Goal: Task Accomplishment & Management: Use online tool/utility

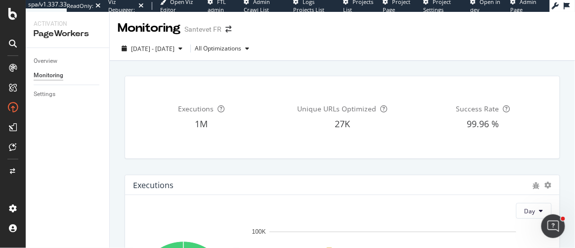
scroll to position [539, 0]
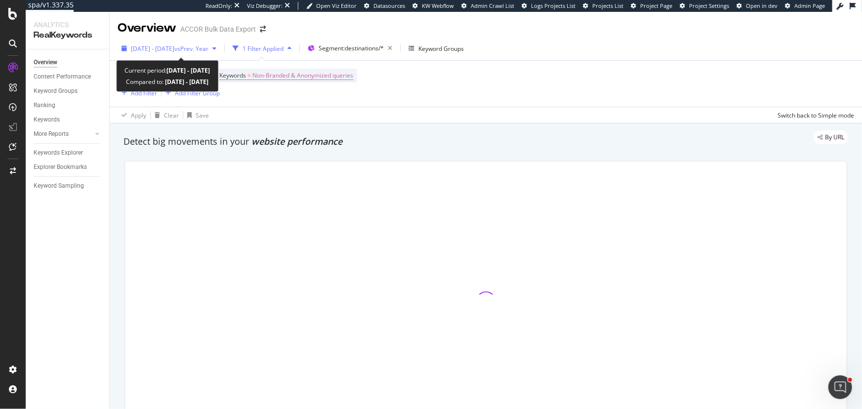
click at [208, 48] on span "vs Prev. Year" at bounding box center [191, 48] width 34 height 8
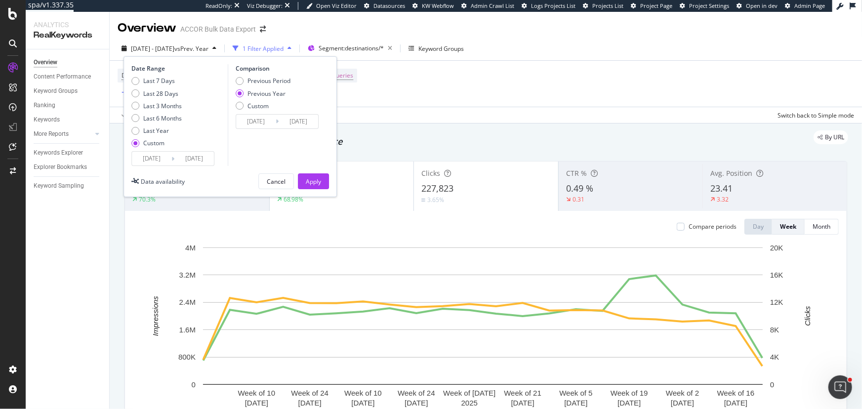
click at [164, 158] on input "2025/02/01" at bounding box center [152, 159] width 40 height 14
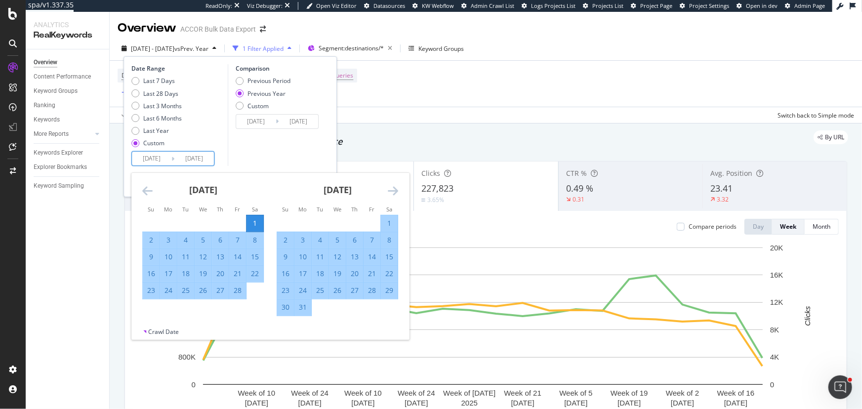
click at [394, 193] on icon "Move forward to switch to the next month." at bounding box center [393, 191] width 10 height 12
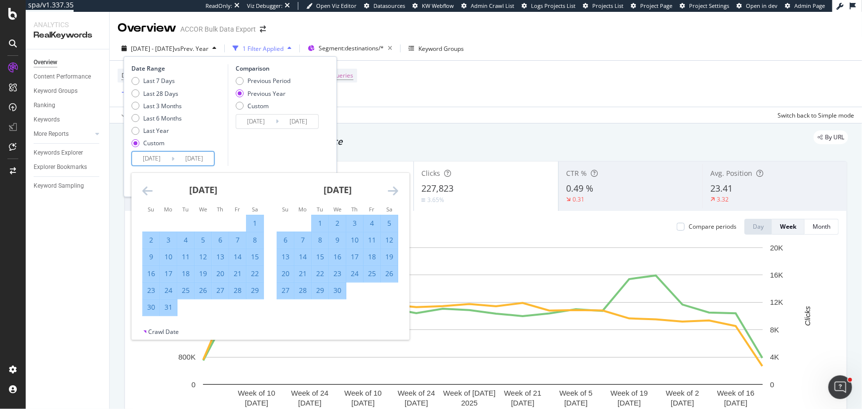
click at [394, 193] on icon "Move forward to switch to the next month." at bounding box center [393, 191] width 10 height 12
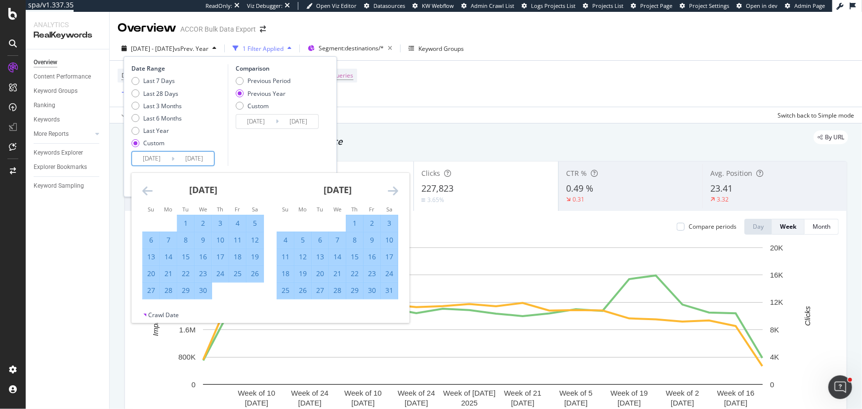
click at [394, 193] on icon "Move forward to switch to the next month." at bounding box center [393, 191] width 10 height 12
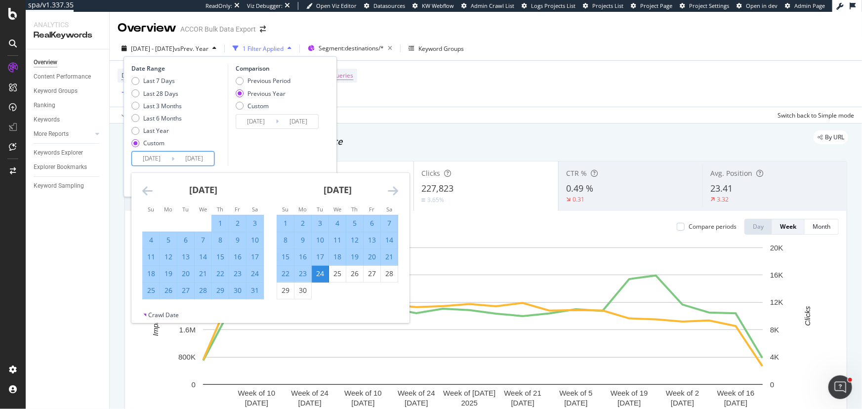
click at [394, 193] on icon "Move forward to switch to the next month." at bounding box center [393, 191] width 10 height 12
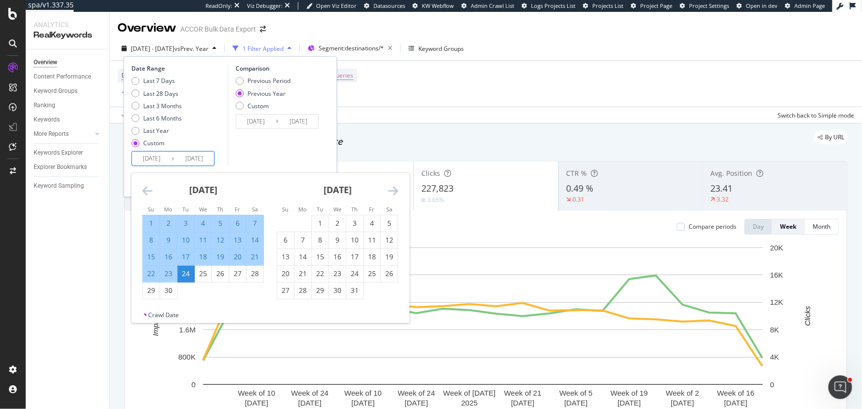
click at [394, 193] on icon "Move forward to switch to the next month." at bounding box center [393, 191] width 10 height 12
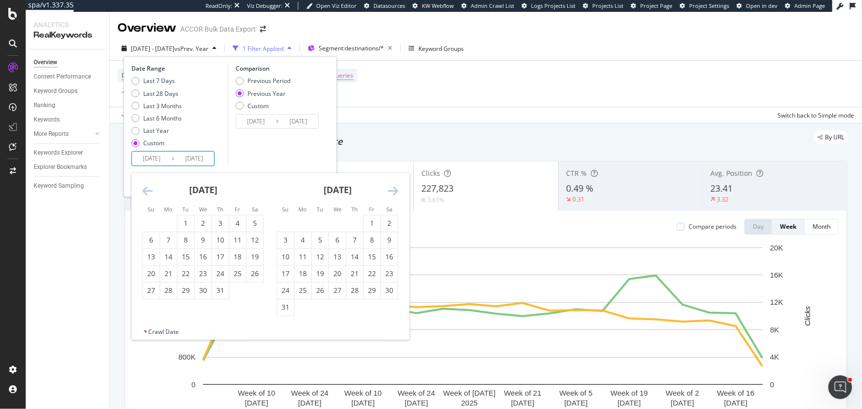
click at [394, 193] on icon "Move forward to switch to the next month." at bounding box center [393, 191] width 10 height 12
click at [317, 257] on div "16" at bounding box center [320, 257] width 17 height 10
type input "[DATE]"
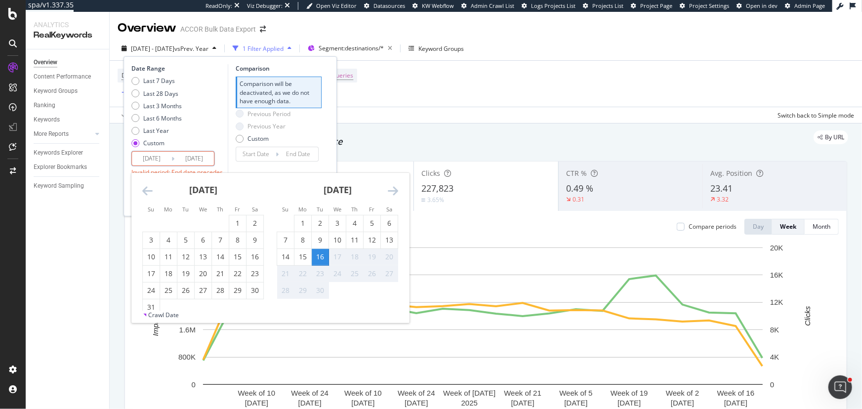
click at [185, 142] on div "Last 7 Days Last 28 Days Last 3 Months Last 6 Months Last Year Custom" at bounding box center [178, 114] width 94 height 75
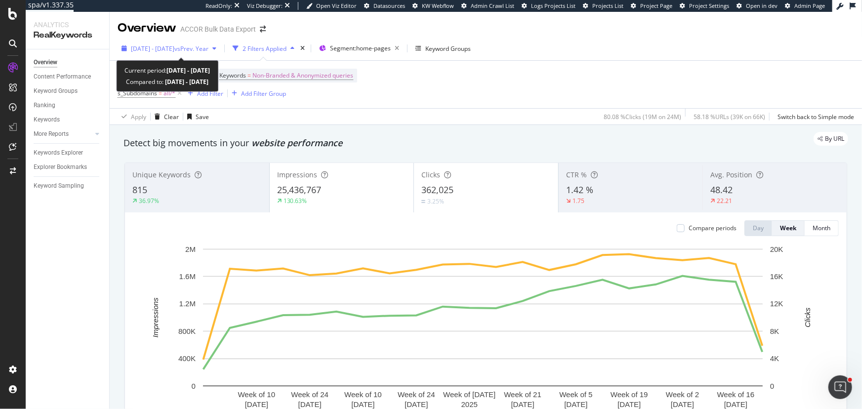
click at [208, 51] on span "vs Prev. Year" at bounding box center [191, 48] width 34 height 8
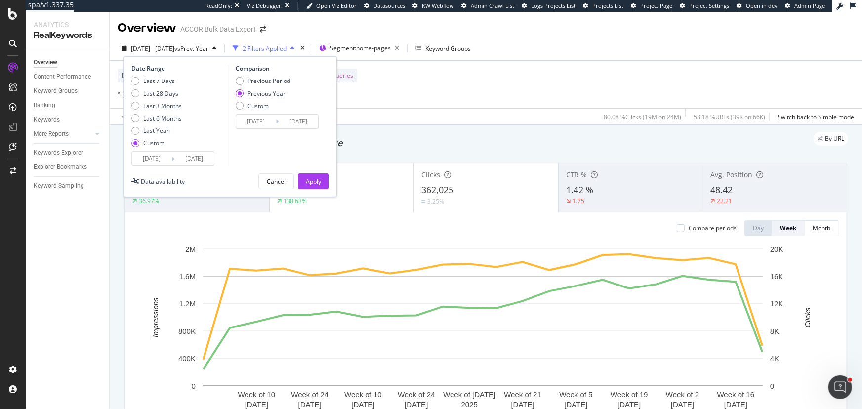
click at [156, 167] on div "Date Range Last 7 Days Last 28 Days Last 3 Months Last 6 Months Last Year Custo…" at bounding box center [230, 126] width 213 height 141
click at [159, 160] on input "2025/02/01" at bounding box center [152, 159] width 40 height 14
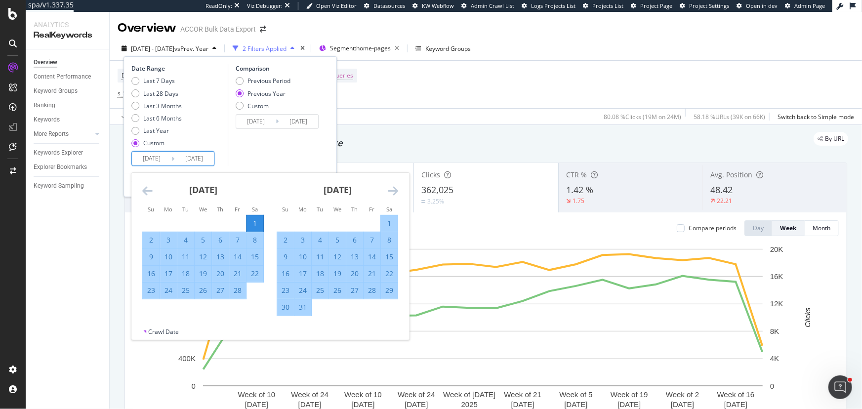
click at [201, 158] on input "2025/06/24" at bounding box center [194, 159] width 40 height 14
click at [250, 217] on div "1" at bounding box center [255, 223] width 17 height 16
type input "2025/02/01"
type input "2024/02/03"
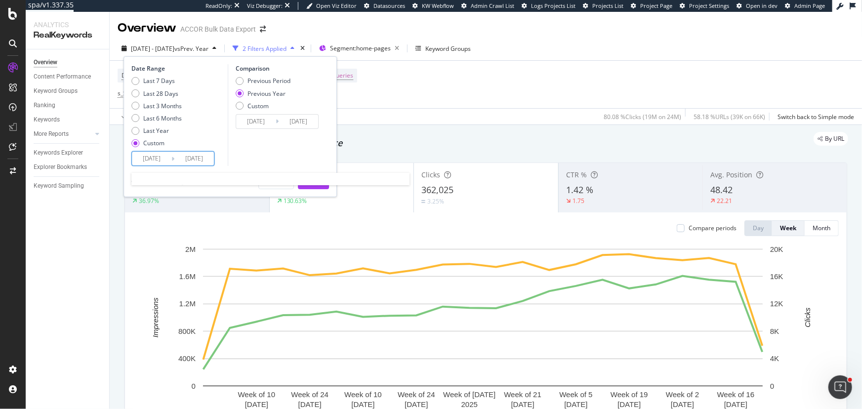
click at [207, 161] on input "2025/02/01" at bounding box center [194, 159] width 40 height 14
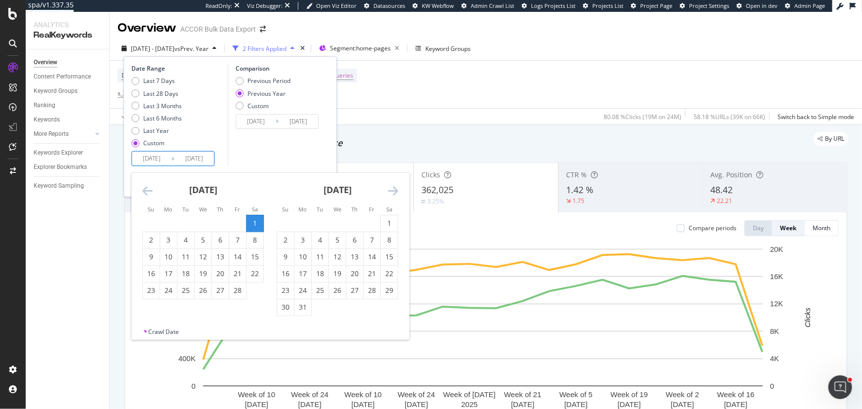
click at [392, 192] on icon "Move forward to switch to the next month." at bounding box center [393, 191] width 10 height 12
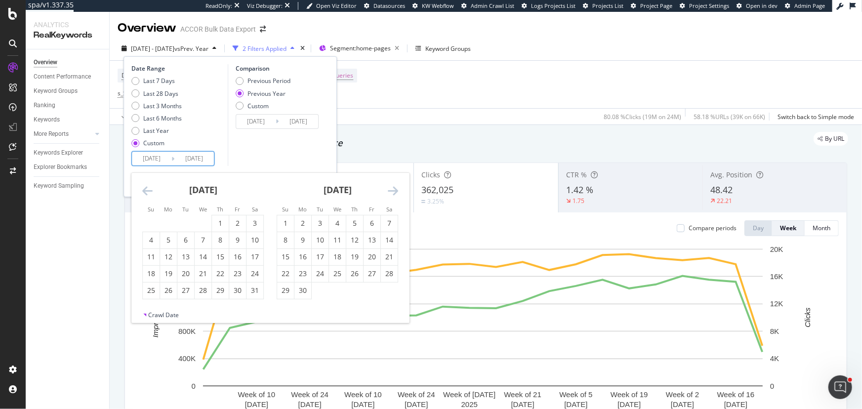
click at [392, 192] on icon "Move forward to switch to the next month." at bounding box center [393, 191] width 10 height 12
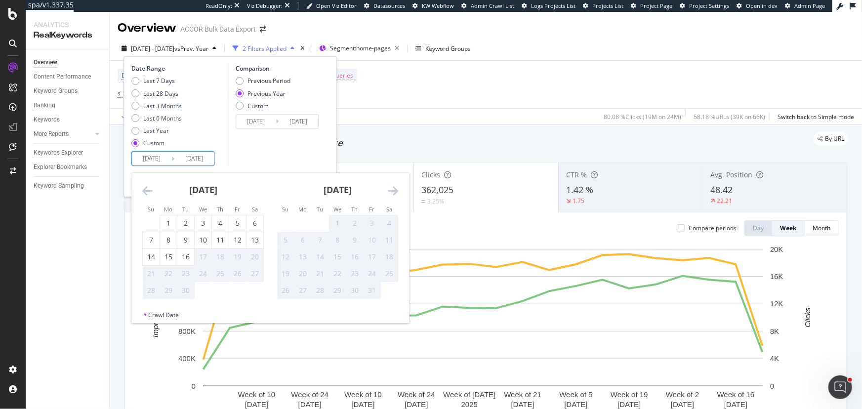
click at [392, 192] on icon "Move forward to switch to the next month." at bounding box center [393, 191] width 10 height 12
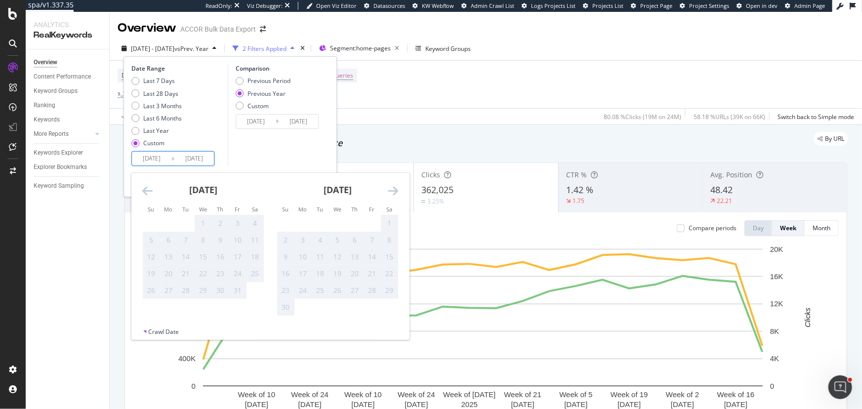
click at [148, 192] on icon "Move backward to switch to the previous month." at bounding box center [147, 191] width 10 height 12
click at [183, 255] on div "16" at bounding box center [185, 257] width 17 height 10
type input "2025/09/16"
type input "2024/09/17"
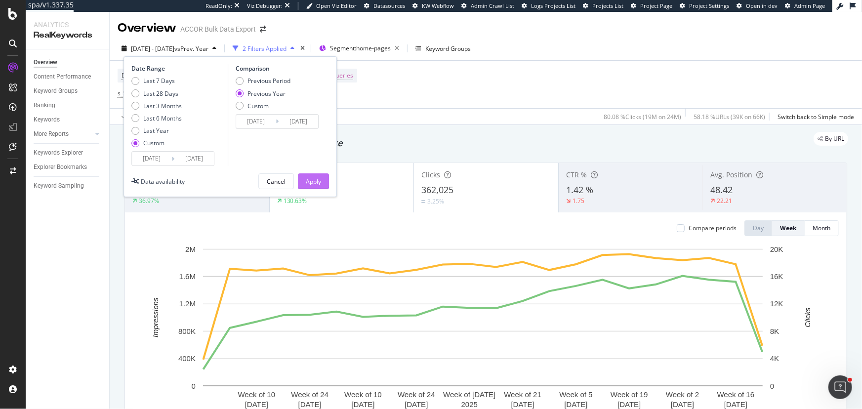
click at [311, 175] on div "Apply" at bounding box center [313, 181] width 15 height 15
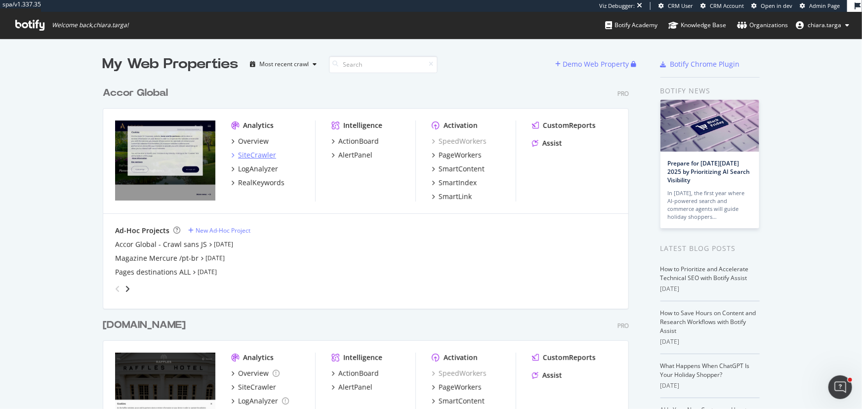
click at [268, 159] on div "SiteCrawler" at bounding box center [257, 155] width 38 height 10
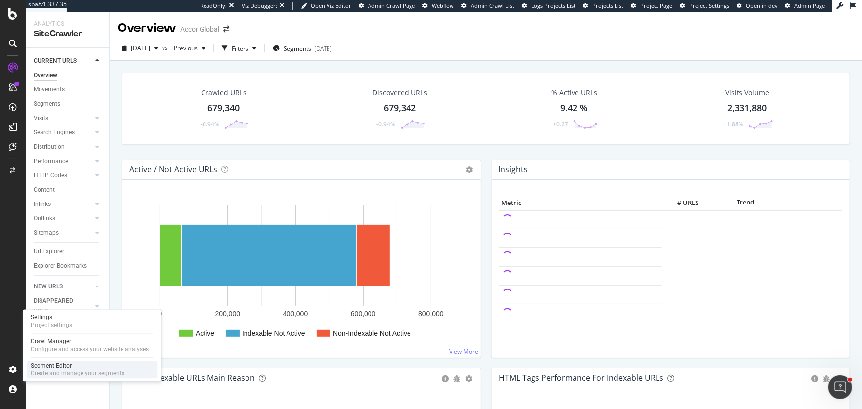
click at [48, 364] on div "Segment Editor" at bounding box center [78, 366] width 94 height 8
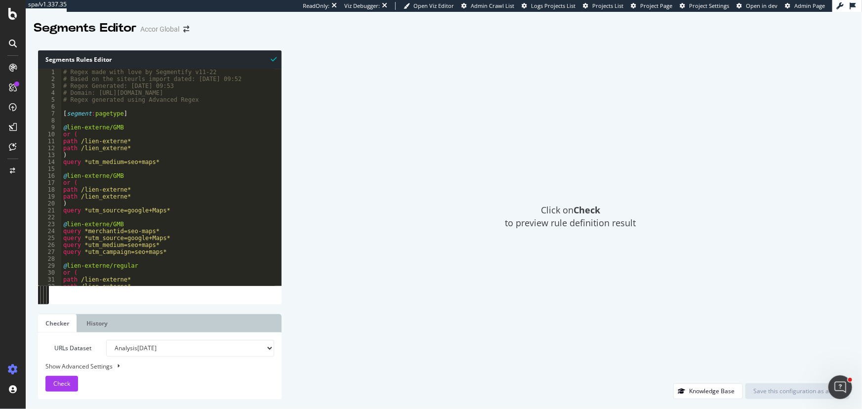
click at [217, 169] on div "# Regex made with love by Segmentify v11-22 # Based on the siteurls import date…" at bounding box center [387, 181] width 653 height 224
type textarea "path *.xwd )"
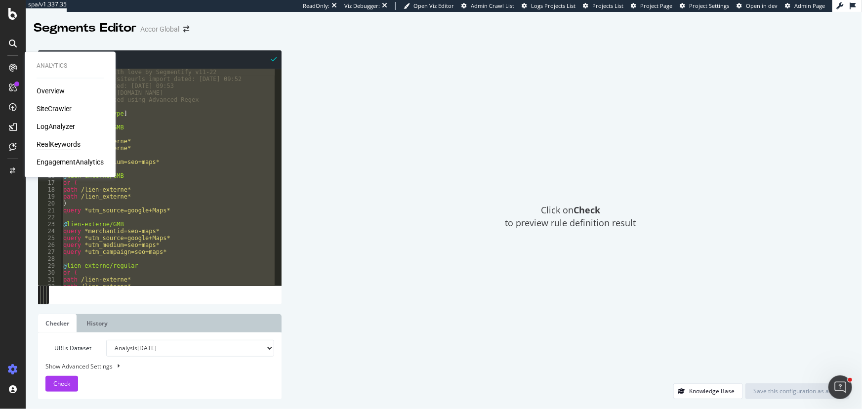
click at [50, 143] on div "RealKeywords" at bounding box center [59, 145] width 44 height 10
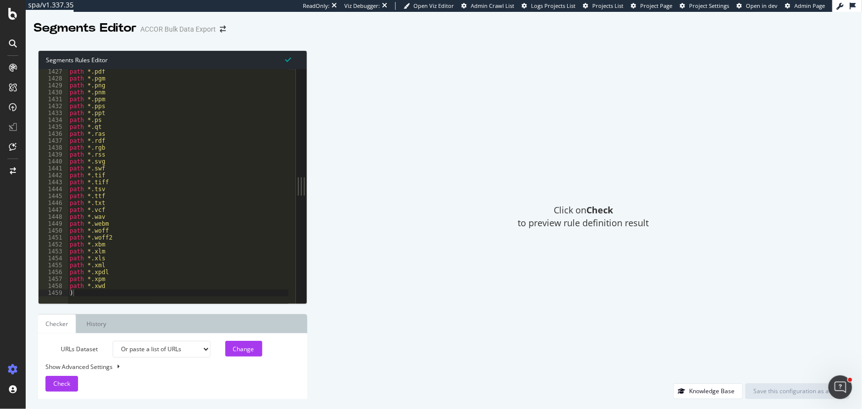
scroll to position [9865, 0]
click at [250, 144] on div "path *.pdf path *.pgm path *.png path *.pnm path *.ppm path *.pps path *.ppt pa…" at bounding box center [274, 188] width 412 height 241
type textarea "path *.xwd )"
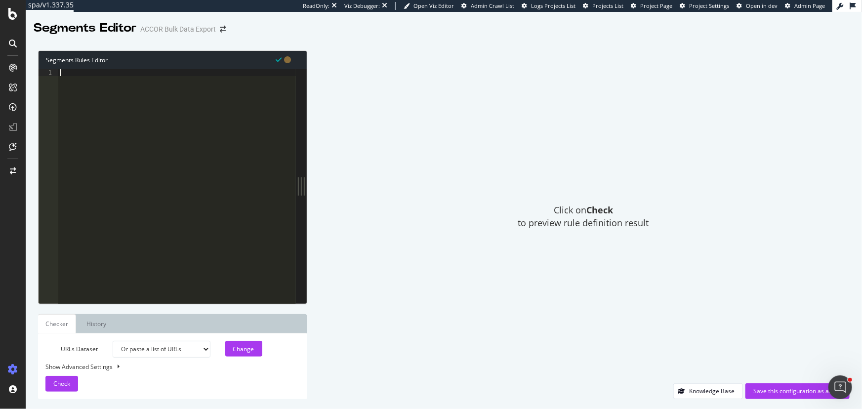
paste textarea ")"
type textarea ")"
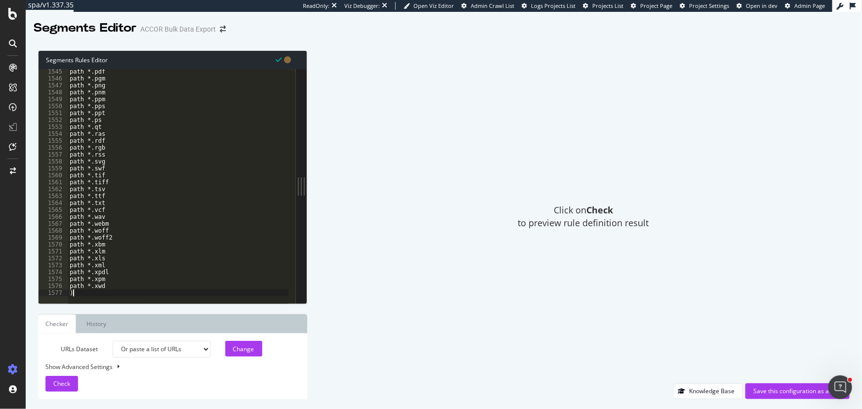
scroll to position [10681, 0]
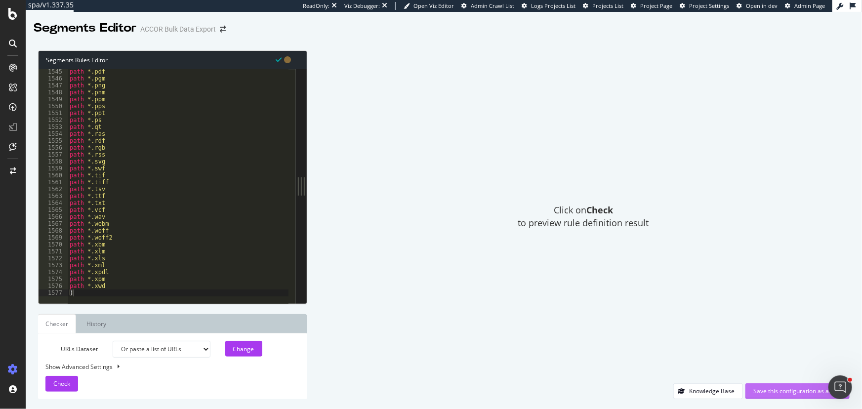
click at [806, 394] on div "Save this configuration as active" at bounding box center [797, 391] width 88 height 8
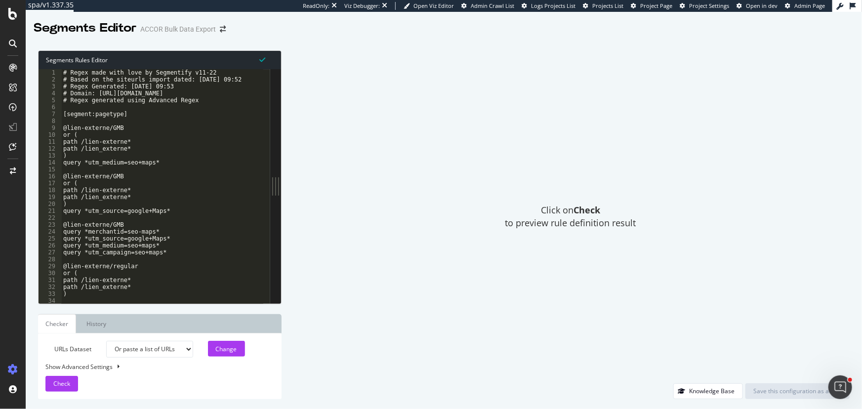
drag, startPoint x: 302, startPoint y: 179, endPoint x: 265, endPoint y: 177, distance: 36.6
click at [265, 177] on div "1 2 3 4 5 6 7 8 9 10 11 12 13 14 15 16 17 18 19 20 21 22 23 24 25 26 27 28 29 3…" at bounding box center [160, 186] width 243 height 234
click at [208, 217] on div "# Regex made with love by Segmentify v11-22 # Based on the siteurls import date…" at bounding box center [388, 190] width 653 height 242
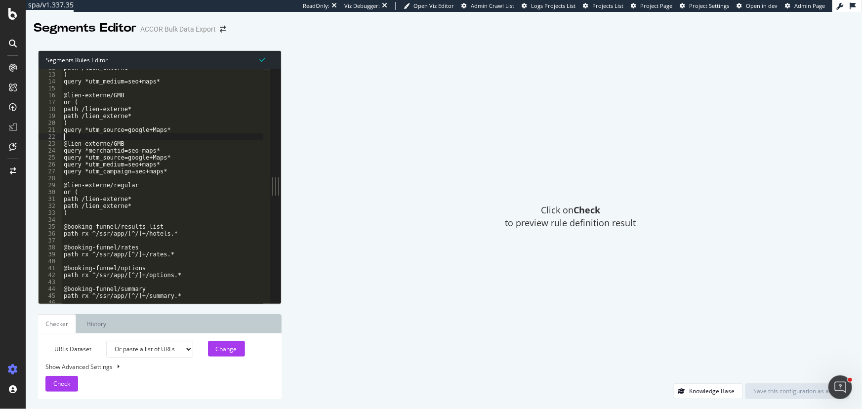
scroll to position [0, 0]
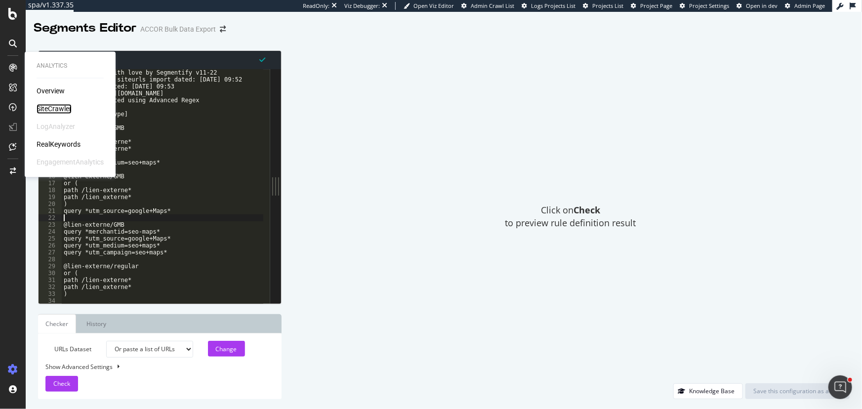
click at [47, 104] on div "SiteCrawler" at bounding box center [54, 109] width 35 height 10
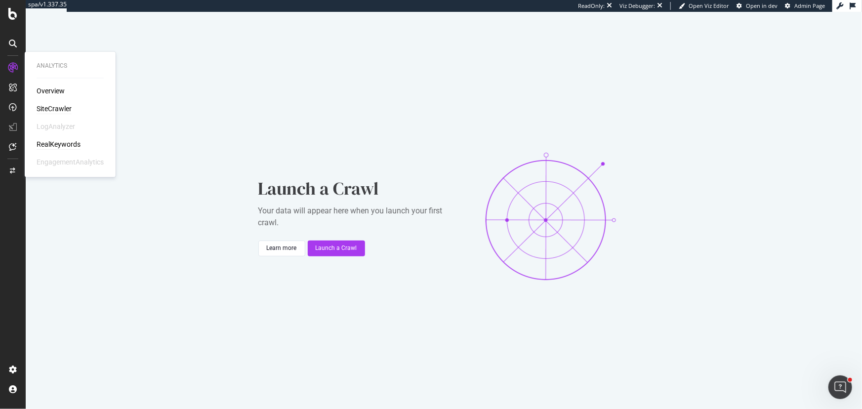
click at [42, 141] on div "RealKeywords" at bounding box center [59, 145] width 44 height 10
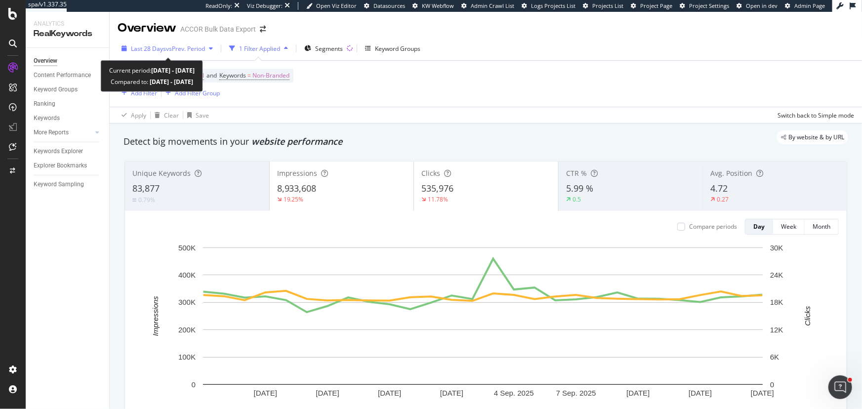
click at [169, 46] on span "vs Prev. Period" at bounding box center [185, 48] width 39 height 8
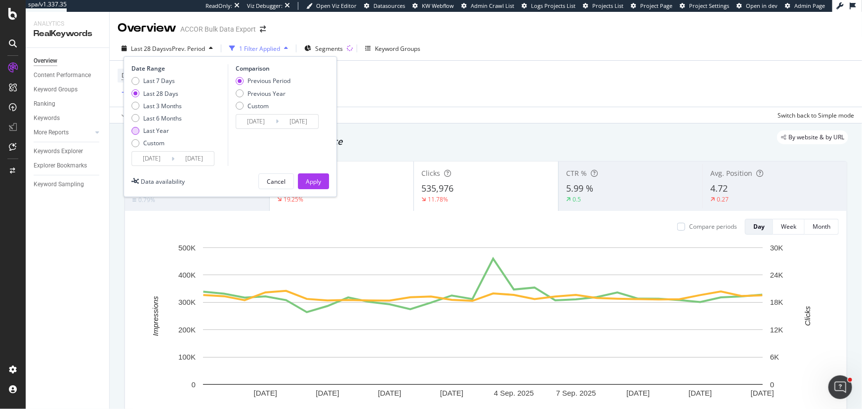
click at [165, 129] on div "Last Year" at bounding box center [156, 130] width 26 height 8
type input "[DATE]"
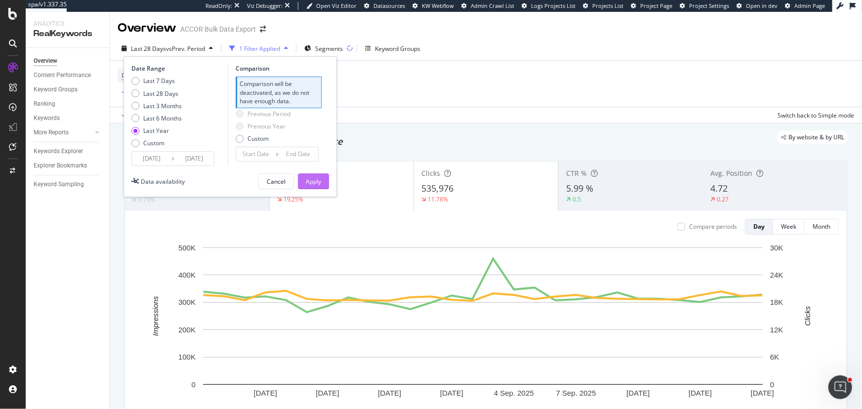
click at [306, 184] on div "Apply" at bounding box center [313, 181] width 15 height 8
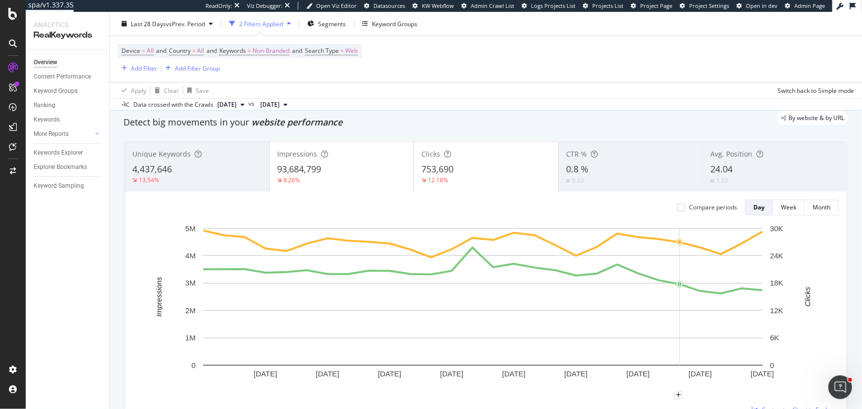
scroll to position [44, 0]
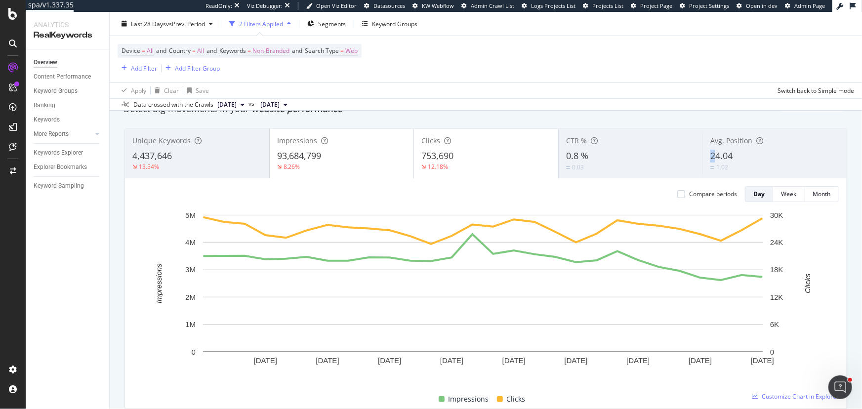
click at [710, 153] on span "24.04" at bounding box center [721, 156] width 22 height 12
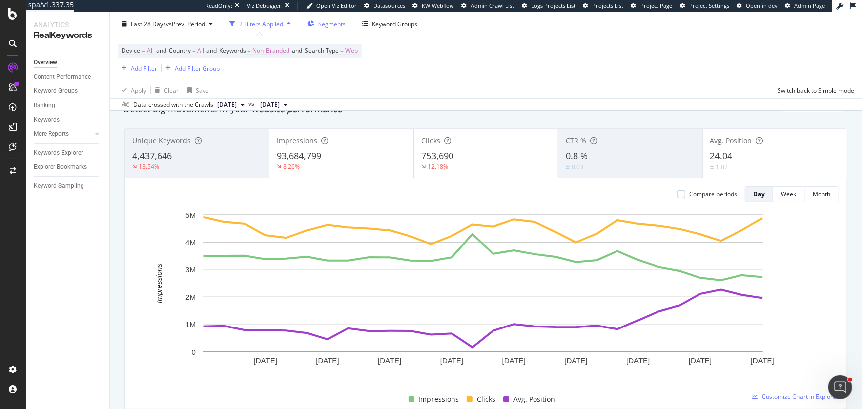
click at [333, 16] on button "Segments" at bounding box center [326, 24] width 46 height 16
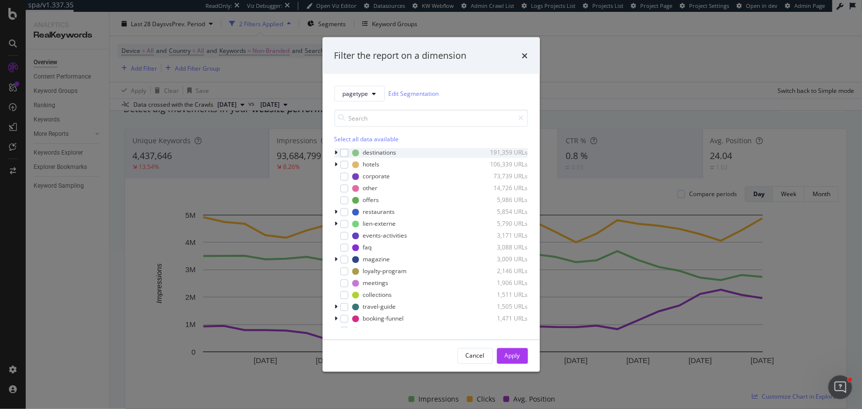
click at [337, 153] on icon "modal" at bounding box center [336, 153] width 3 height 6
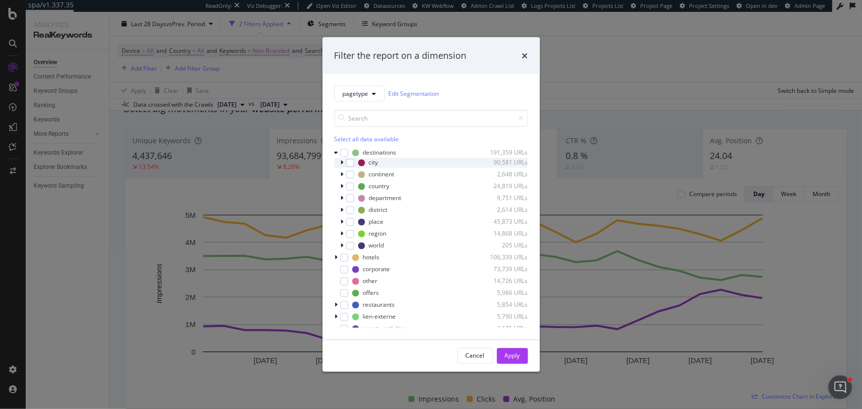
click at [342, 162] on icon "modal" at bounding box center [342, 163] width 3 height 6
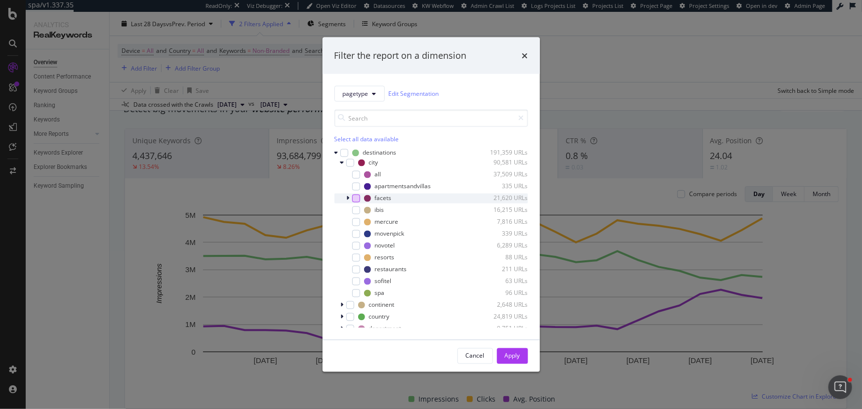
click at [352, 199] on div "modal" at bounding box center [356, 198] width 8 height 8
click at [513, 353] on div "Apply" at bounding box center [512, 356] width 15 height 8
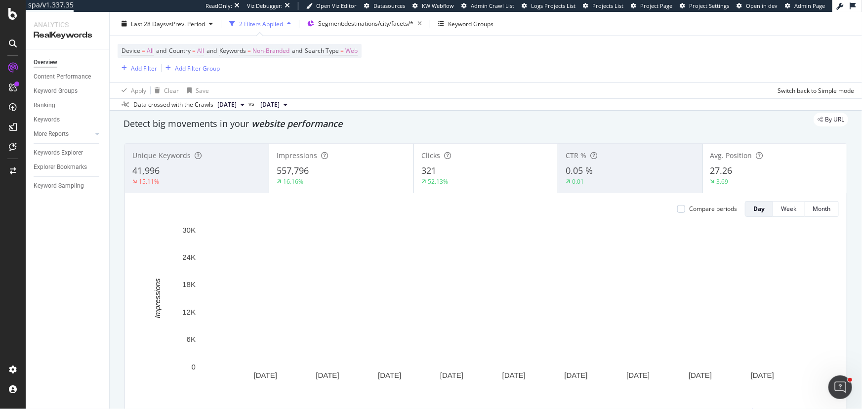
scroll to position [44, 0]
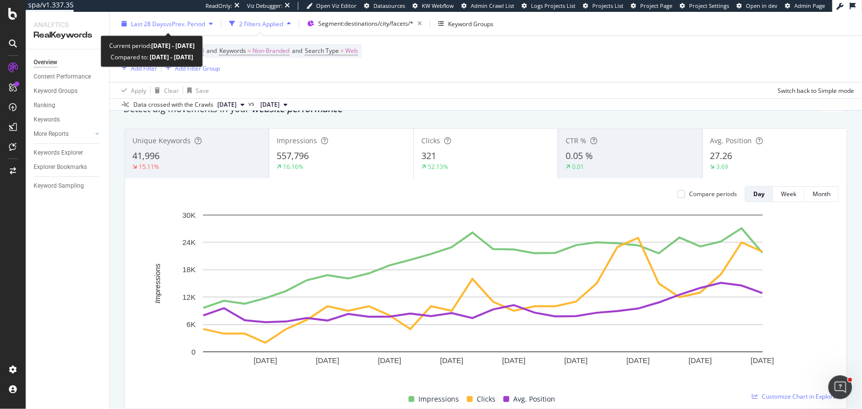
click at [191, 23] on span "vs Prev. Period" at bounding box center [185, 23] width 39 height 8
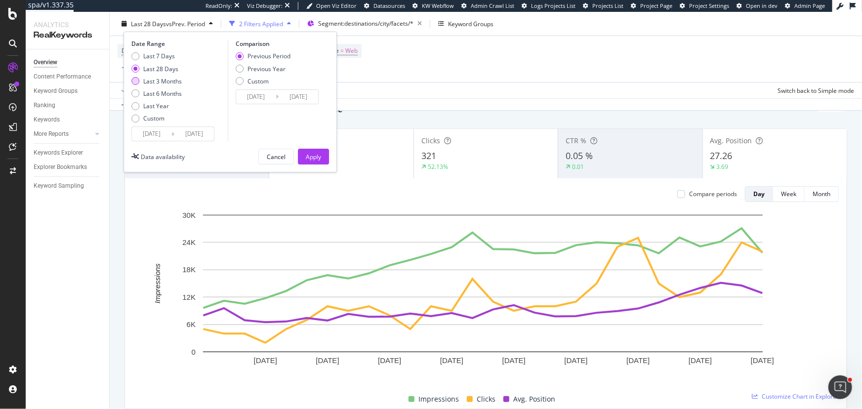
click at [164, 80] on div "Last 3 Months" at bounding box center [162, 81] width 39 height 8
type input "[DATE]"
click at [316, 157] on div "Apply" at bounding box center [313, 156] width 15 height 8
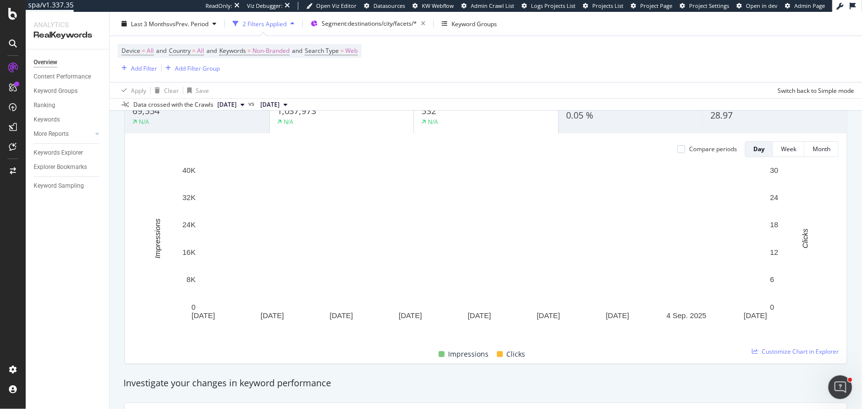
scroll to position [44, 0]
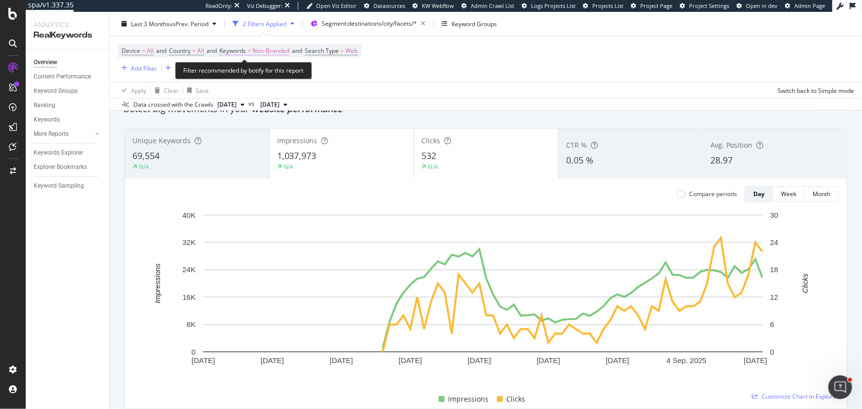
click at [280, 57] on span "Non-Branded" at bounding box center [270, 51] width 37 height 14
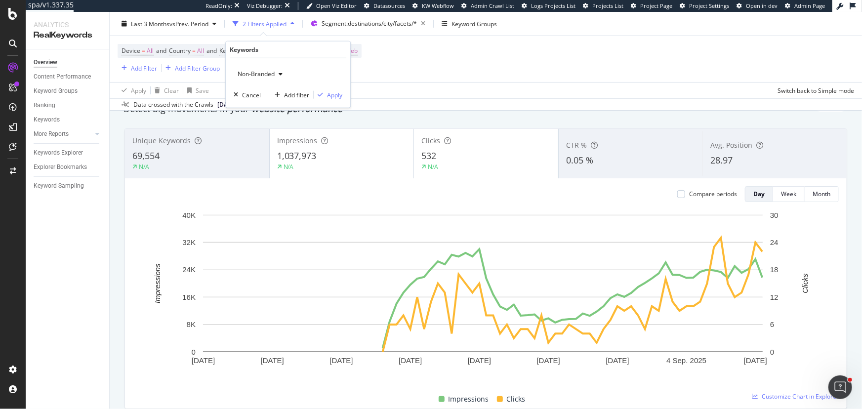
click at [277, 70] on div "Non-Branded" at bounding box center [260, 74] width 53 height 15
click at [255, 146] on span "All" at bounding box center [293, 150] width 101 height 9
click at [326, 94] on div "button" at bounding box center [320, 95] width 13 height 6
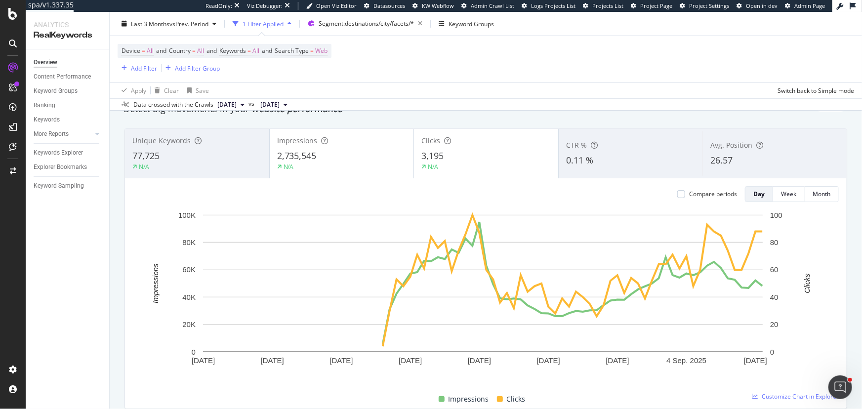
click at [631, 148] on div "CTR %" at bounding box center [630, 145] width 129 height 10
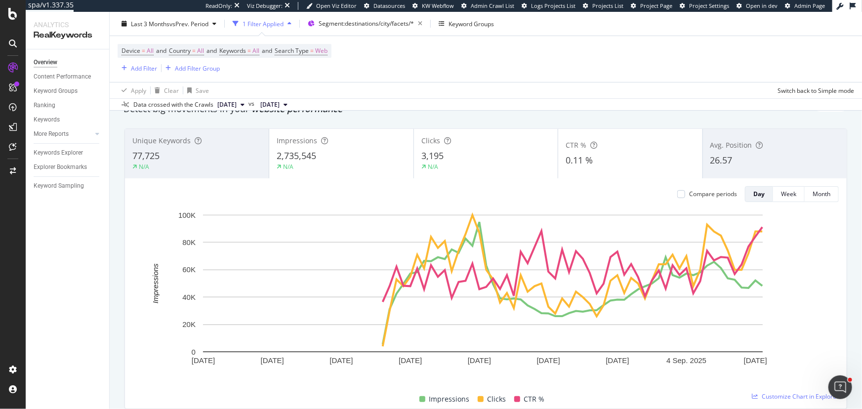
click at [631, 148] on div "CTR %" at bounding box center [630, 145] width 129 height 10
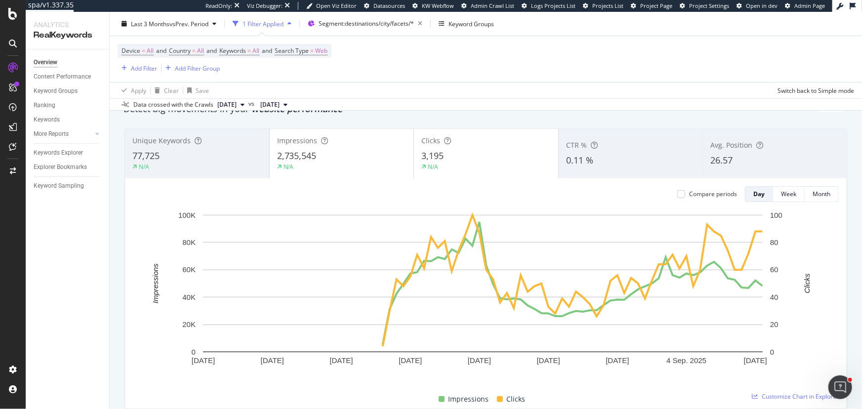
click at [737, 152] on div "Avg. Position 26.57" at bounding box center [775, 153] width 144 height 44
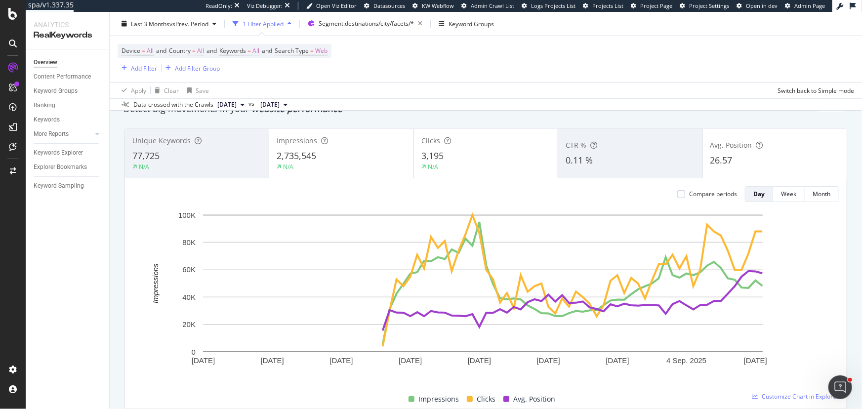
click at [739, 148] on span "Avg. Position" at bounding box center [731, 144] width 42 height 9
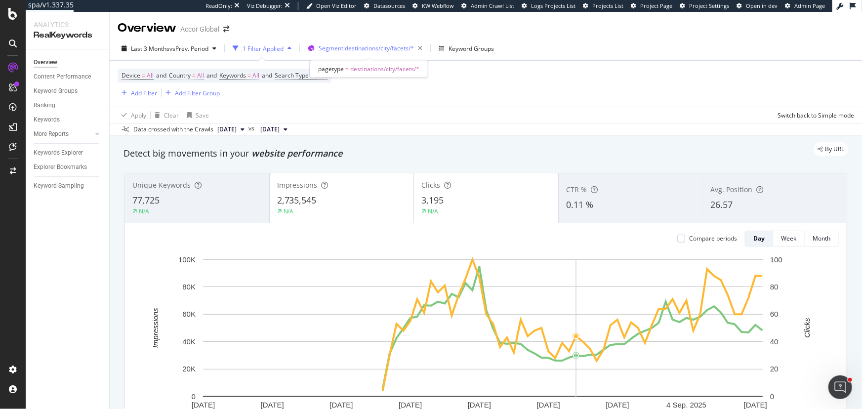
click at [405, 48] on span "Segment: destinations/city/facets/*" at bounding box center [366, 48] width 95 height 8
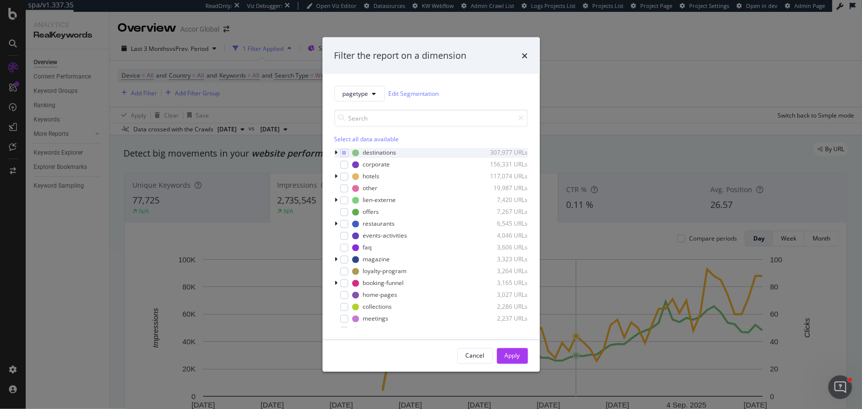
click at [338, 153] on div "modal" at bounding box center [337, 153] width 6 height 10
click at [342, 153] on icon "modal" at bounding box center [344, 152] width 4 height 5
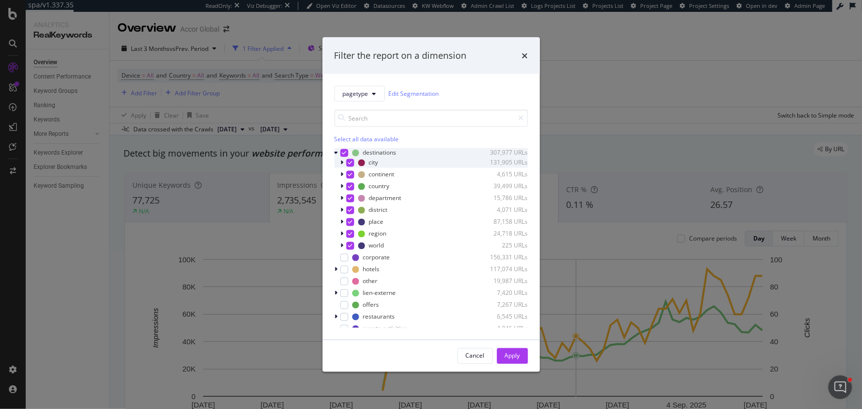
click at [341, 163] on icon "modal" at bounding box center [342, 163] width 3 height 6
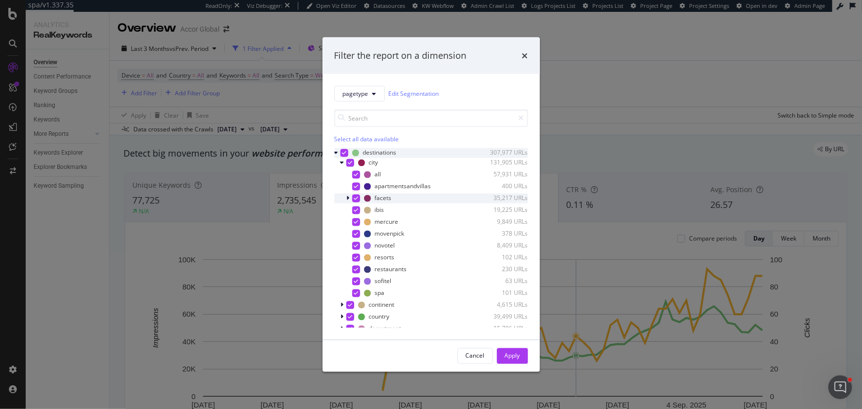
click at [354, 201] on div "modal" at bounding box center [356, 198] width 8 height 8
click at [356, 202] on div "modal" at bounding box center [356, 198] width 8 height 8
click at [515, 362] on div "Apply" at bounding box center [512, 355] width 15 height 15
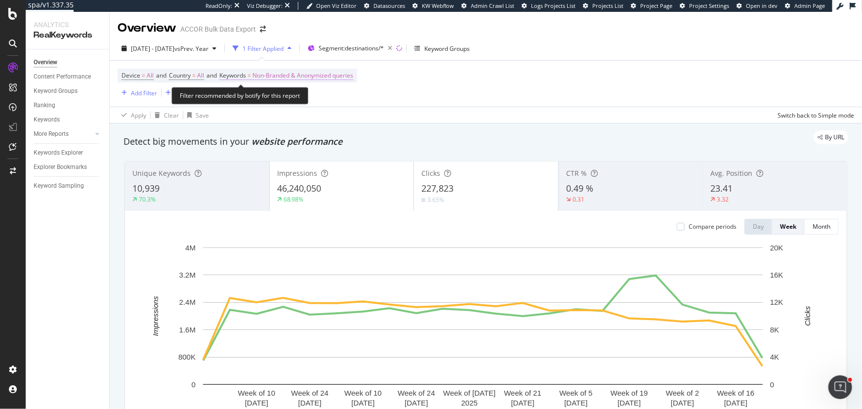
click at [292, 78] on span "Non-Branded & Anonymized queries" at bounding box center [302, 76] width 101 height 14
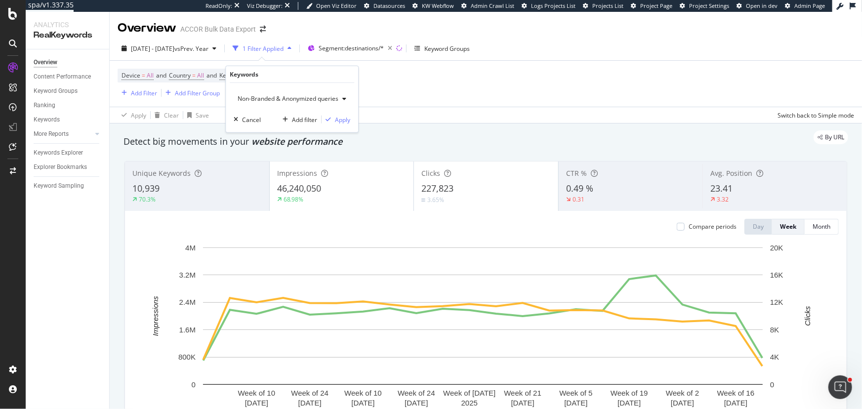
click at [272, 95] on span "Non-Branded & Anonymized queries" at bounding box center [286, 98] width 105 height 8
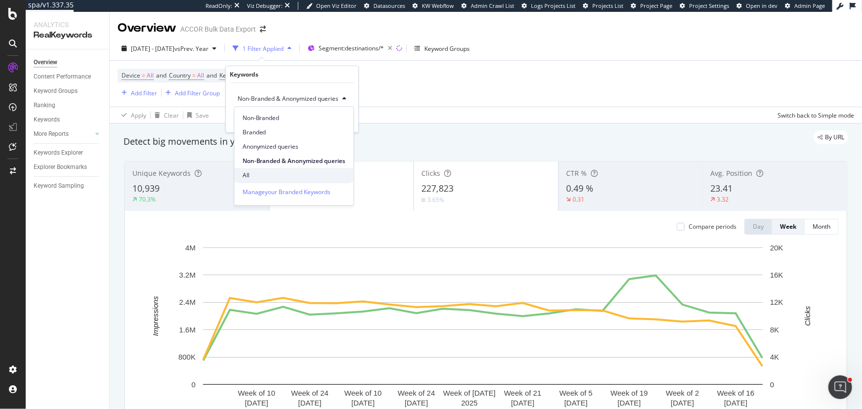
click at [250, 169] on div "All" at bounding box center [294, 175] width 119 height 14
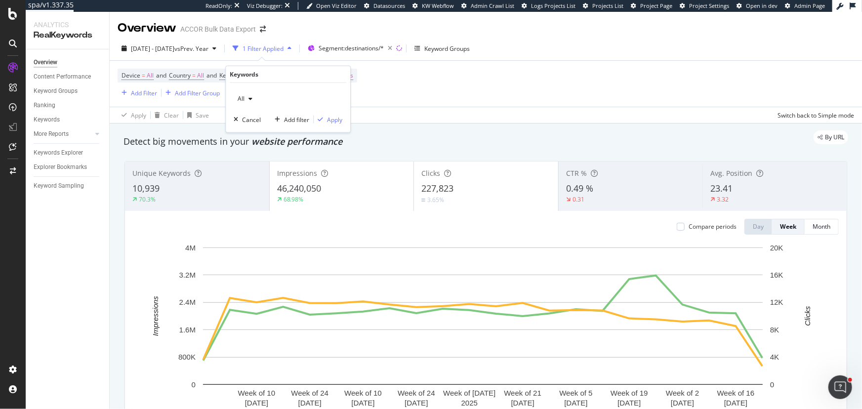
click at [341, 113] on div "All Cancel Add filter Apply" at bounding box center [288, 107] width 125 height 49
click at [336, 118] on div "Apply" at bounding box center [334, 119] width 15 height 8
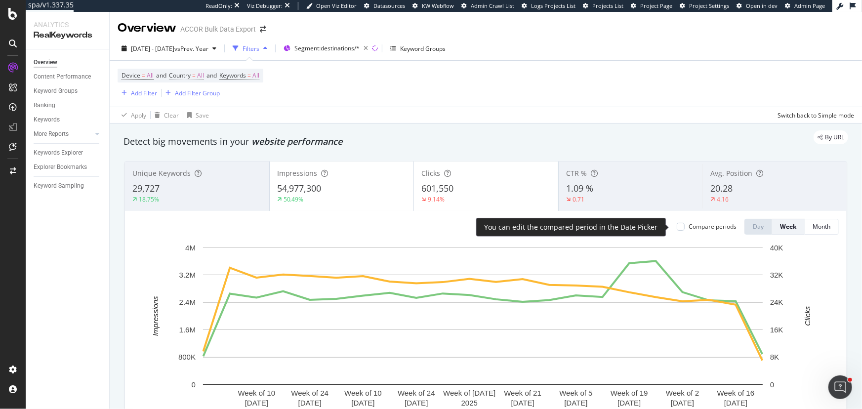
click at [691, 222] on div "Compare periods" at bounding box center [713, 226] width 48 height 8
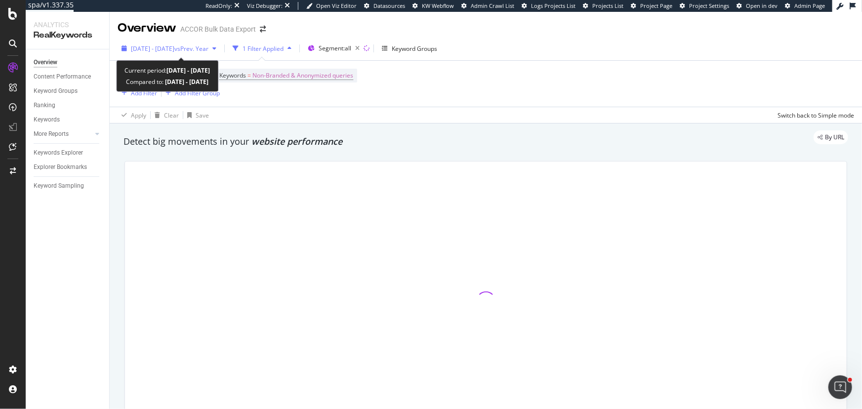
click at [172, 49] on span "[DATE] - [DATE]" at bounding box center [152, 48] width 43 height 8
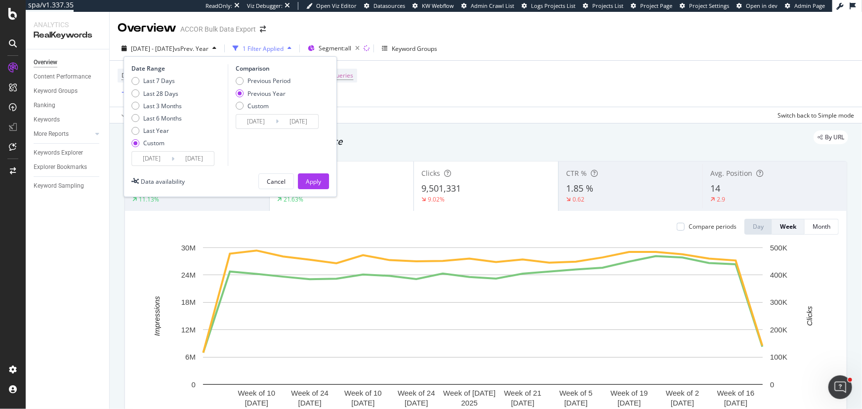
click at [188, 168] on div "Date Range Last 7 Days Last 28 Days Last 3 Months Last 6 Months Last Year Custo…" at bounding box center [230, 126] width 213 height 141
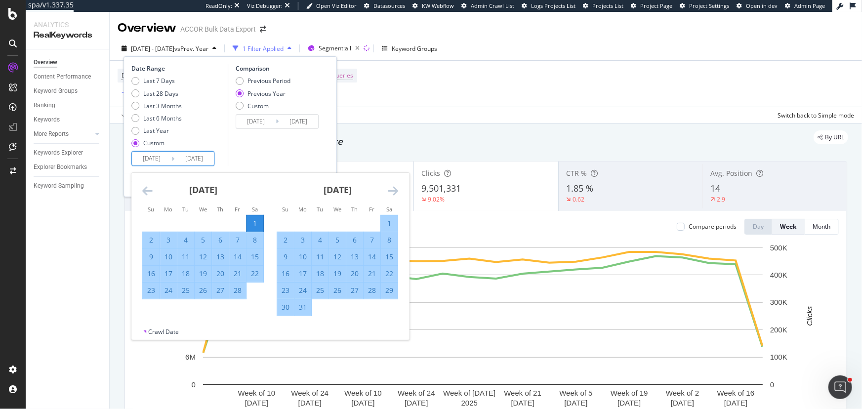
click at [188, 159] on input "2025/06/24" at bounding box center [194, 159] width 40 height 14
click at [251, 223] on div "1" at bounding box center [255, 223] width 17 height 10
type input "2025/02/01"
type input "2024/02/03"
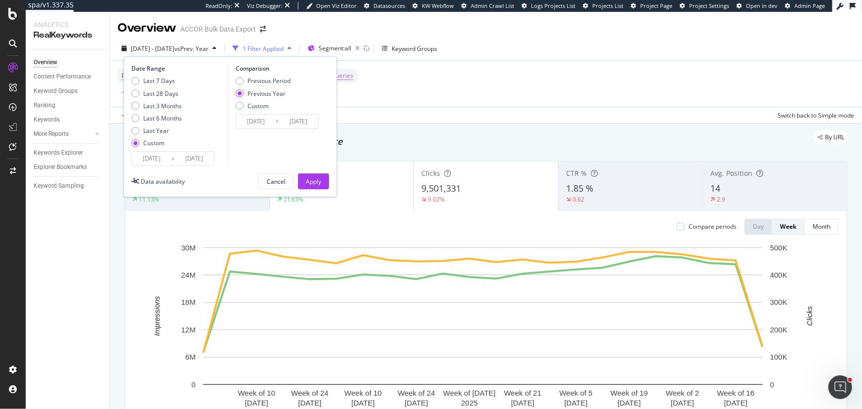
click at [177, 159] on input "2025/02/01" at bounding box center [194, 159] width 40 height 14
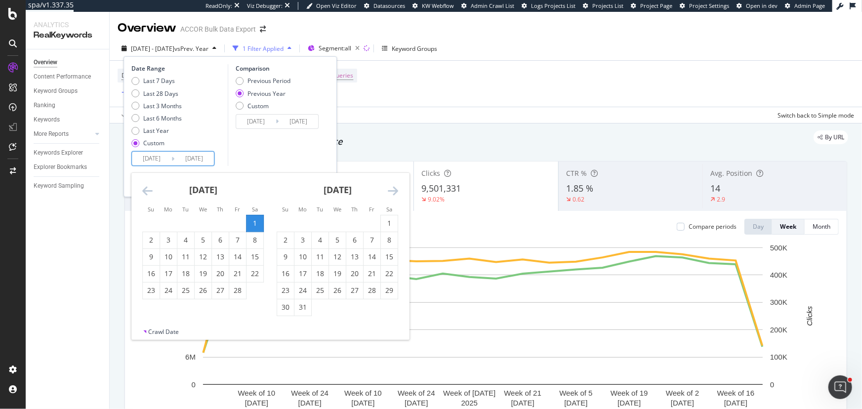
click at [394, 191] on icon "Move forward to switch to the next month." at bounding box center [393, 191] width 10 height 12
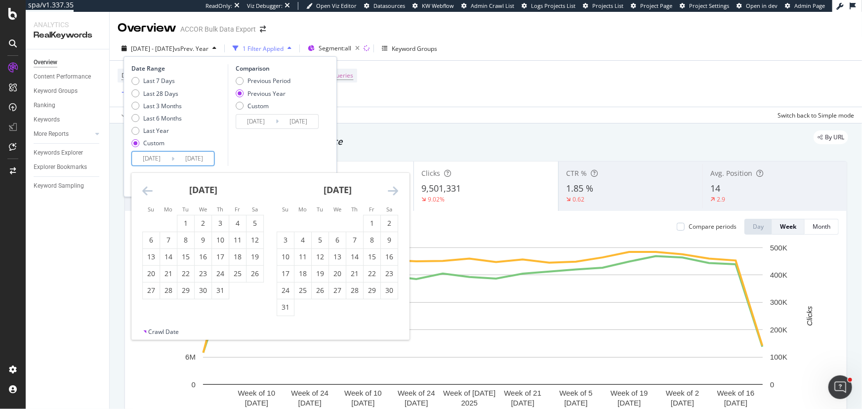
click at [394, 191] on icon "Move forward to switch to the next month." at bounding box center [393, 191] width 10 height 12
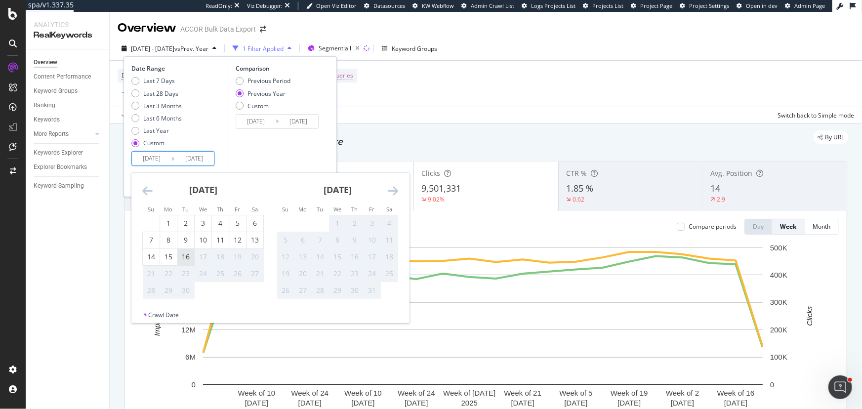
click at [192, 259] on div "16" at bounding box center [185, 257] width 17 height 10
type input "2025/09/16"
type input "2024/09/17"
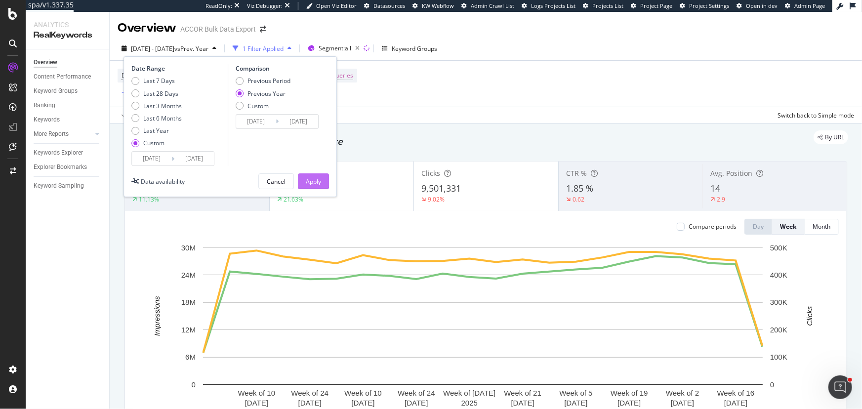
click at [318, 176] on div "Apply" at bounding box center [313, 181] width 15 height 15
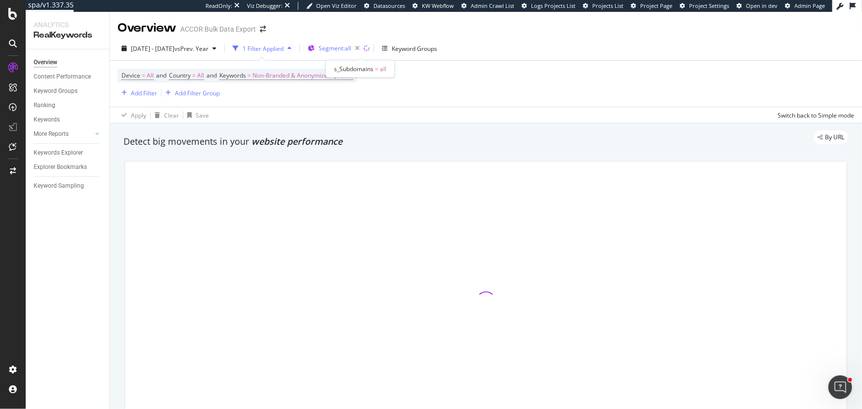
click at [363, 52] on div "Segment: all" at bounding box center [341, 49] width 45 height 14
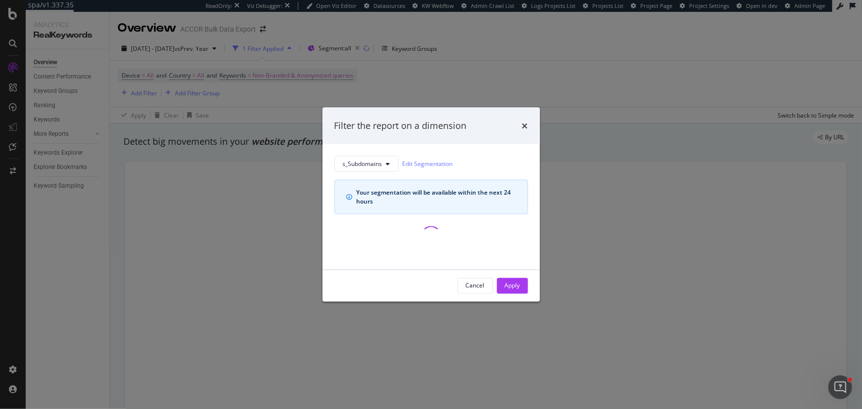
click at [402, 75] on div "Filter the report on a dimension s_Subdomains Edit Segmentation Your segmentati…" at bounding box center [431, 204] width 862 height 409
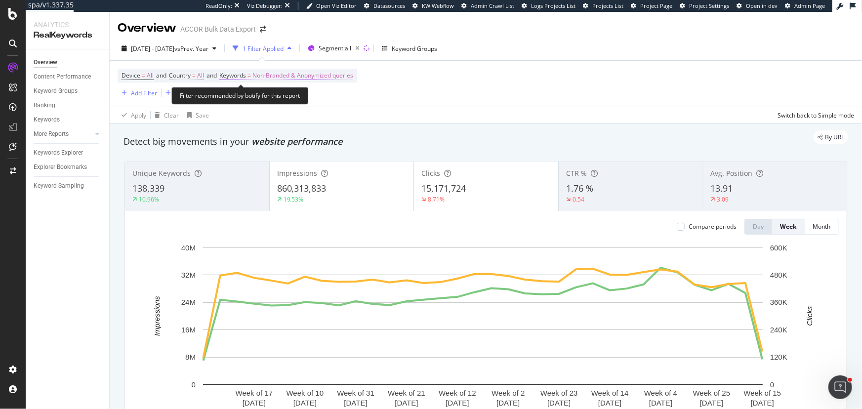
click at [262, 76] on span "Non-Branded & Anonymized queries" at bounding box center [302, 76] width 101 height 14
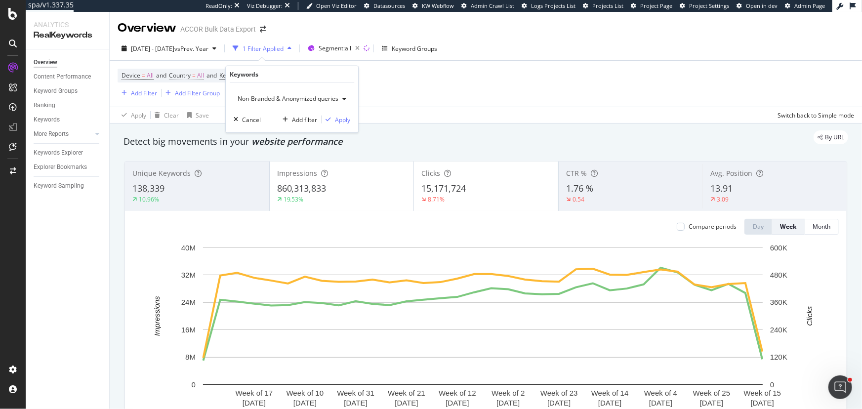
click at [257, 101] on span "Non-Branded & Anonymized queries" at bounding box center [286, 98] width 105 height 8
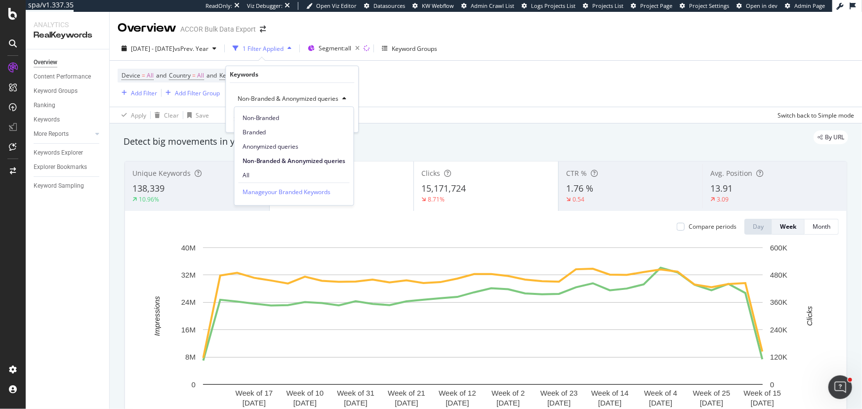
click at [257, 173] on span "All" at bounding box center [294, 175] width 103 height 9
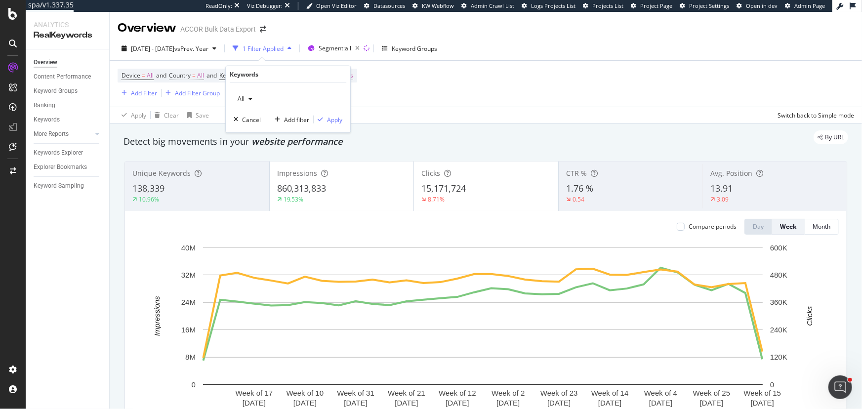
click at [328, 113] on div "All Cancel Add filter Apply" at bounding box center [288, 107] width 125 height 49
click at [329, 118] on div "Apply" at bounding box center [334, 119] width 15 height 8
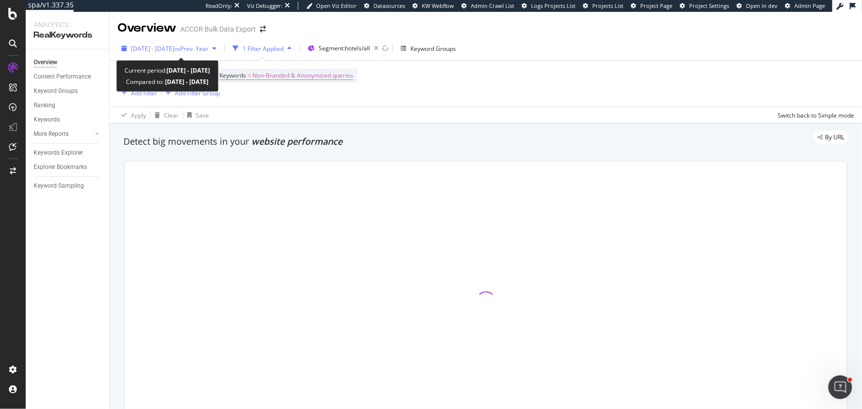
click at [208, 48] on span "vs Prev. Year" at bounding box center [191, 48] width 34 height 8
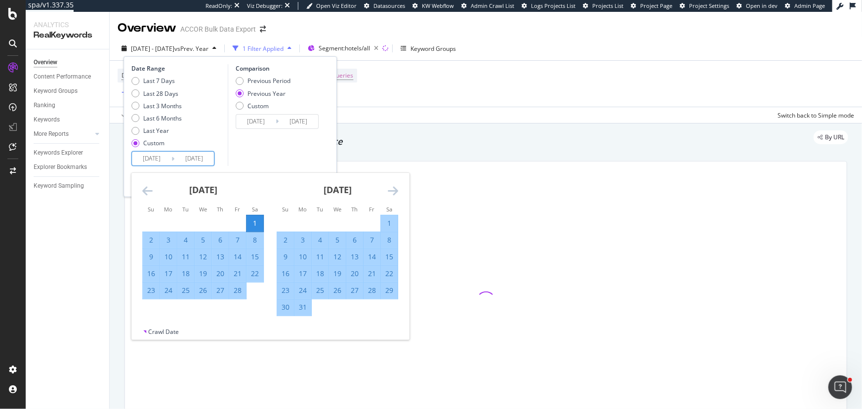
drag, startPoint x: 195, startPoint y: 159, endPoint x: 210, endPoint y: 159, distance: 15.3
click at [210, 159] on input "[DATE]" at bounding box center [194, 159] width 40 height 14
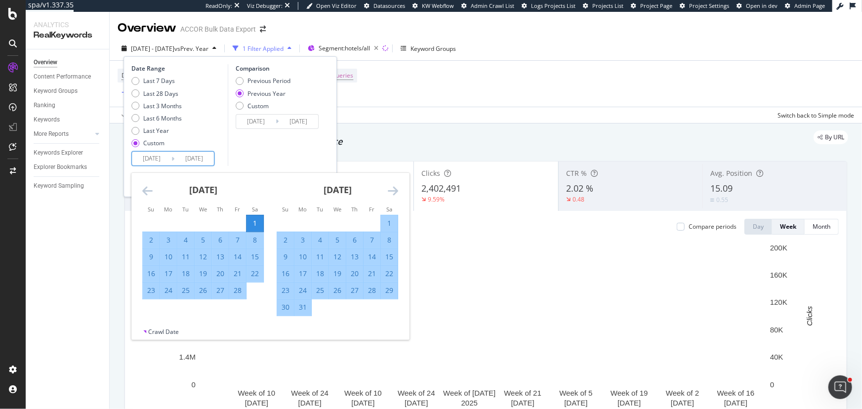
type input "[DATE]"
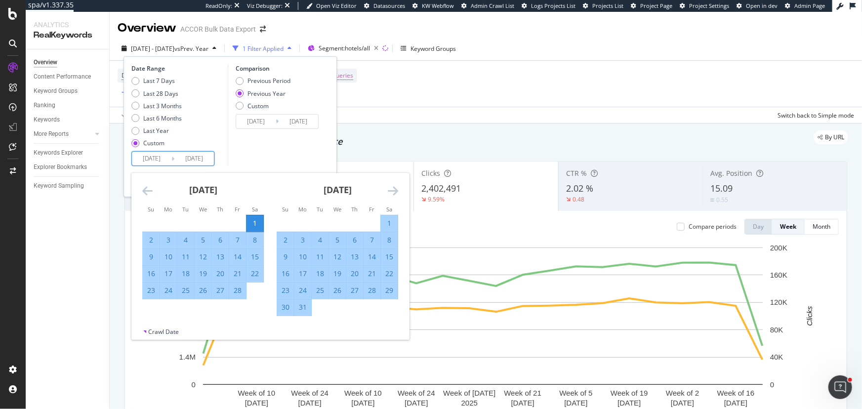
type input "[DATE]"
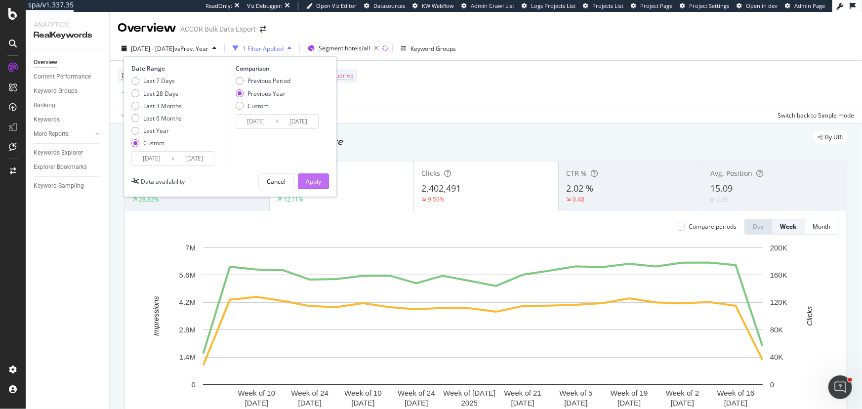
type input "[DATE]"
click at [306, 175] on div "Apply" at bounding box center [313, 181] width 15 height 15
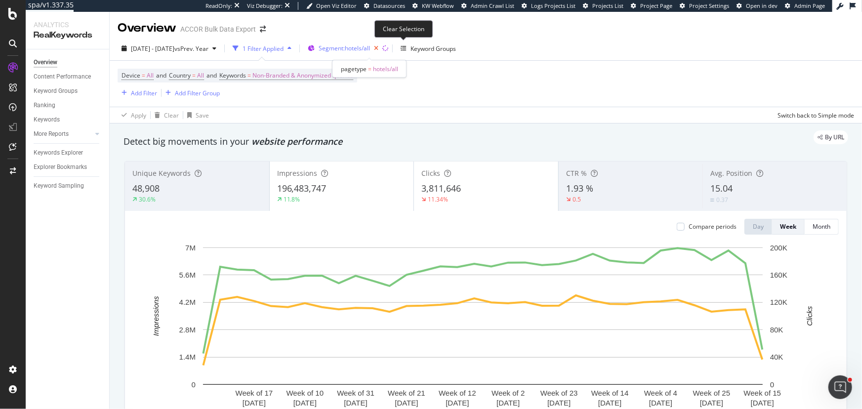
click at [382, 43] on icon "button" at bounding box center [376, 49] width 12 height 14
click at [267, 72] on span "Non-Branded & Anonymized queries" at bounding box center [302, 76] width 101 height 14
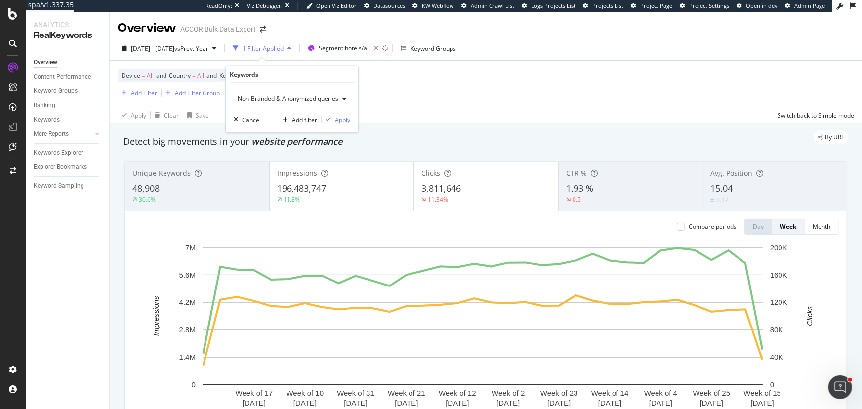
click at [281, 102] on div "Non-Branded & Anonymized queries" at bounding box center [292, 98] width 117 height 15
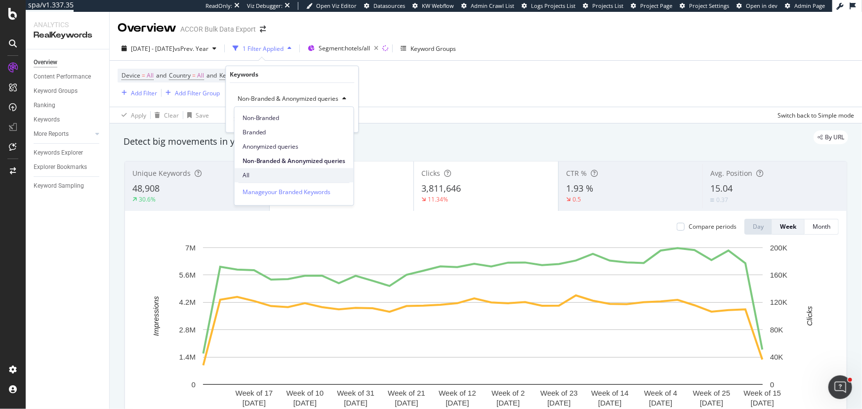
click at [250, 172] on span "All" at bounding box center [294, 175] width 103 height 9
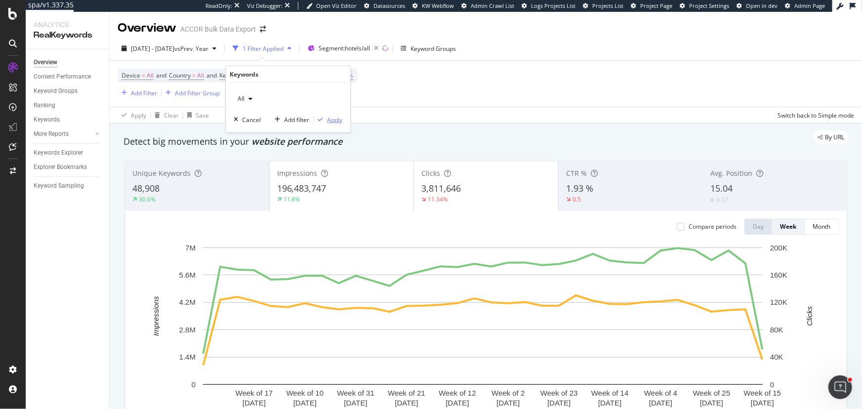
click at [324, 124] on button "Apply" at bounding box center [328, 120] width 29 height 10
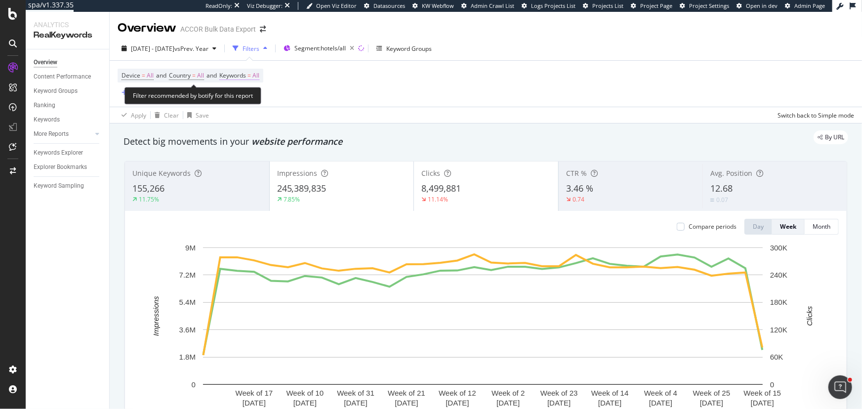
click at [251, 72] on span "=" at bounding box center [249, 75] width 3 height 8
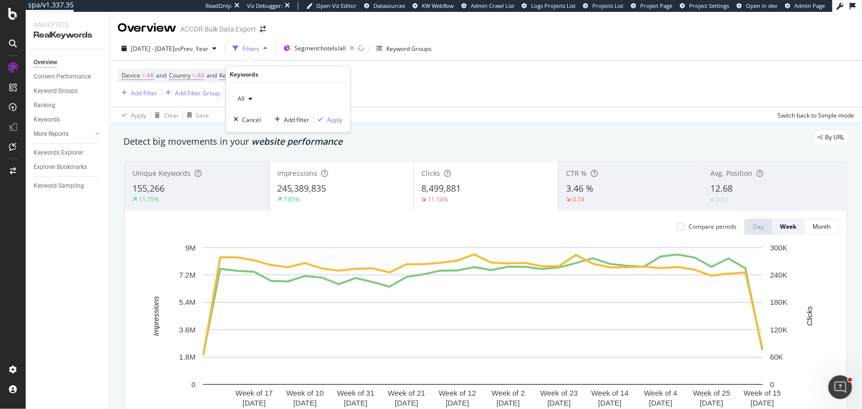
click at [250, 94] on div "All" at bounding box center [245, 98] width 23 height 15
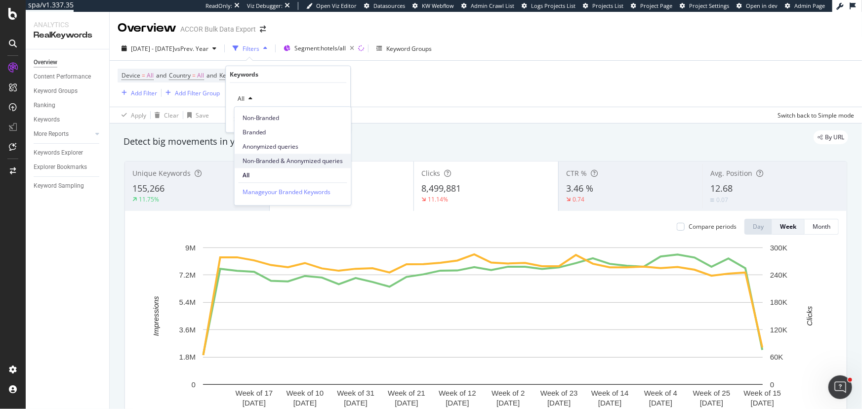
click at [279, 155] on div "Non-Branded & Anonymized queries" at bounding box center [293, 161] width 117 height 14
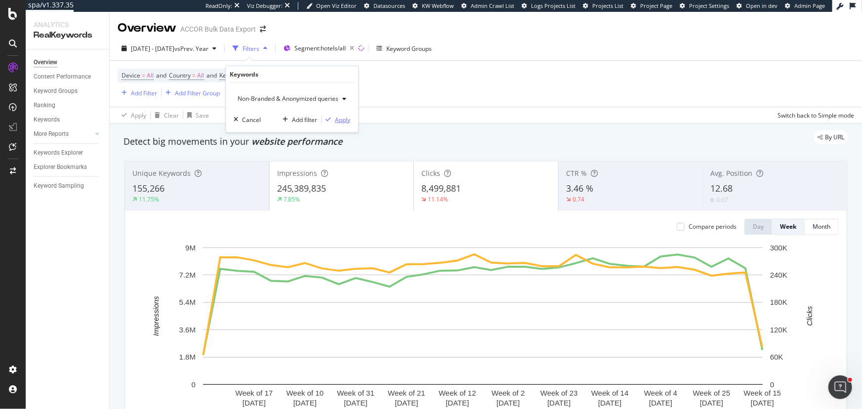
click at [337, 123] on div "Apply" at bounding box center [342, 119] width 15 height 8
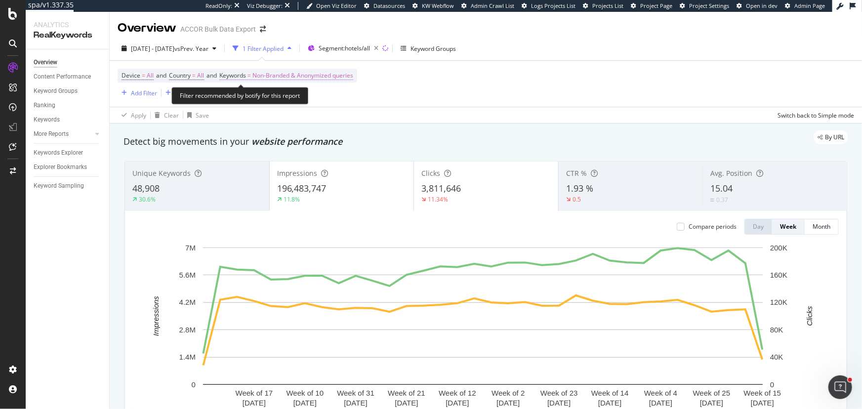
click at [302, 79] on span "Non-Branded & Anonymized queries" at bounding box center [302, 76] width 101 height 14
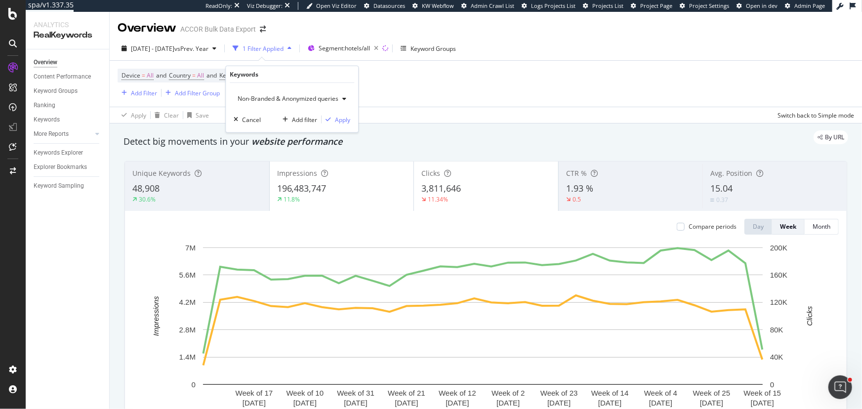
click at [291, 95] on span "Non-Branded & Anonymized queries" at bounding box center [286, 98] width 105 height 8
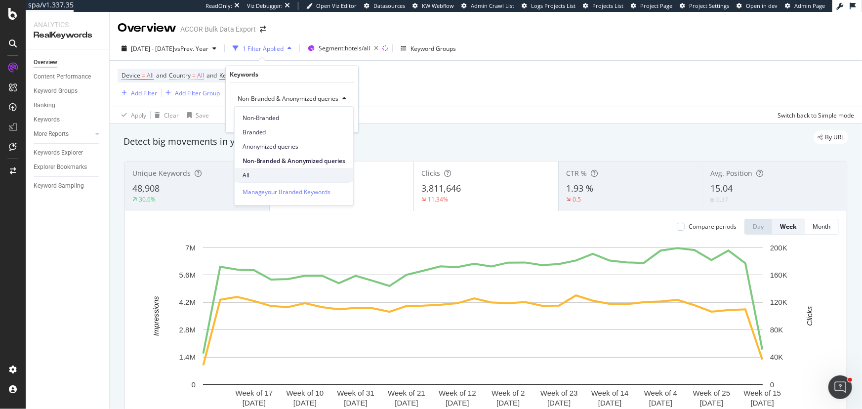
click at [251, 171] on span "All" at bounding box center [294, 175] width 103 height 9
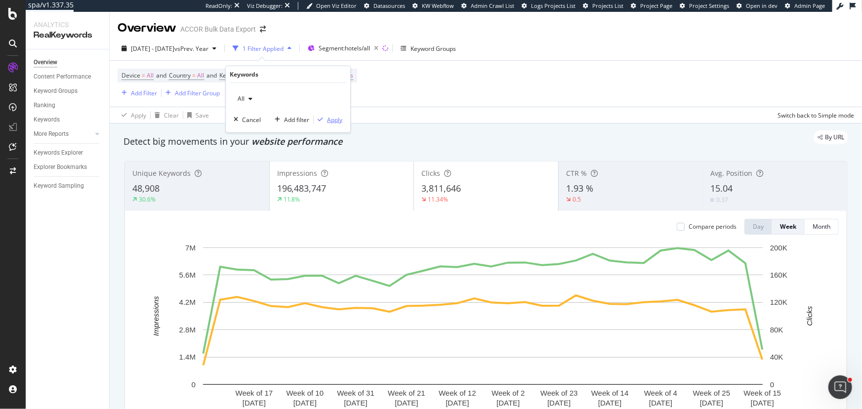
click at [328, 117] on div "Apply" at bounding box center [334, 119] width 15 height 8
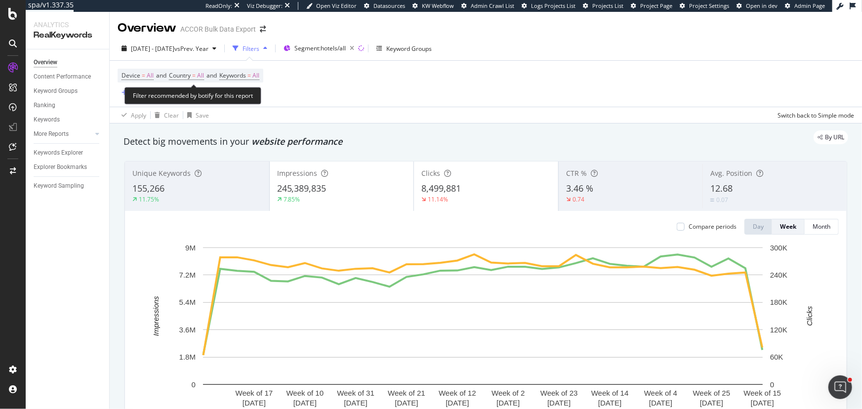
click at [251, 70] on span "Device = All and Country = All and Keywords = All" at bounding box center [191, 76] width 138 height 14
click at [246, 73] on span "Keywords" at bounding box center [232, 75] width 27 height 8
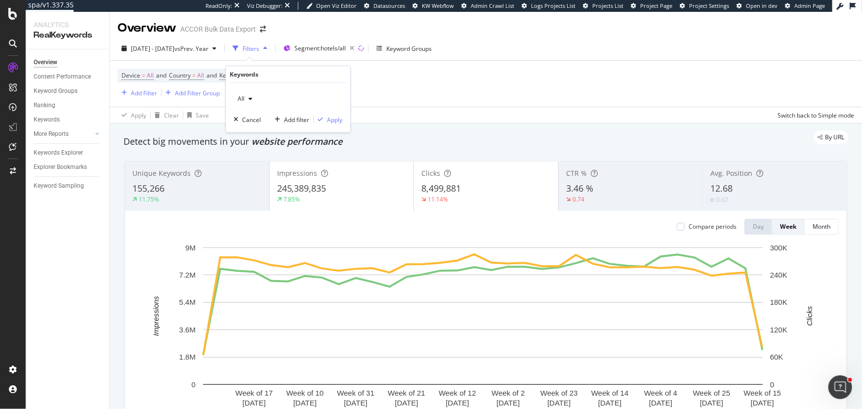
click at [250, 99] on icon "button" at bounding box center [251, 99] width 4 height 6
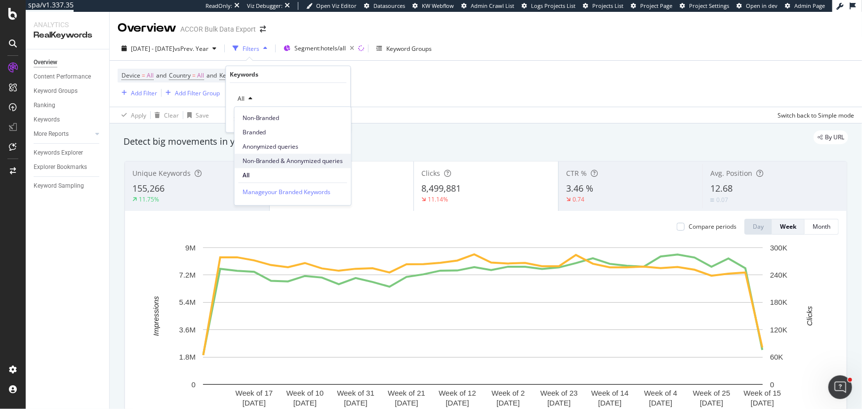
click at [277, 163] on span "Non-Branded & Anonymized queries" at bounding box center [293, 161] width 101 height 9
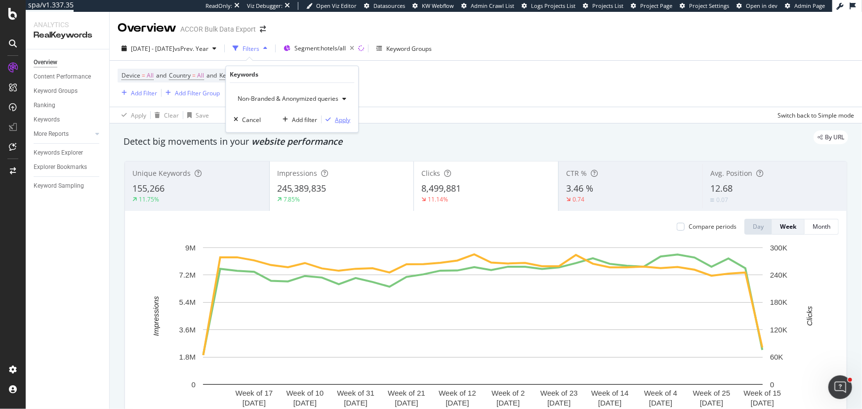
click at [337, 121] on div "Apply" at bounding box center [342, 119] width 15 height 8
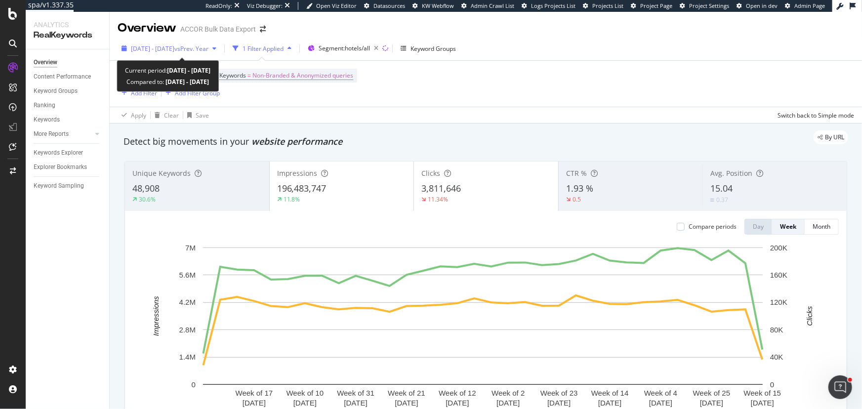
click at [208, 44] on span "vs Prev. Year" at bounding box center [191, 48] width 34 height 8
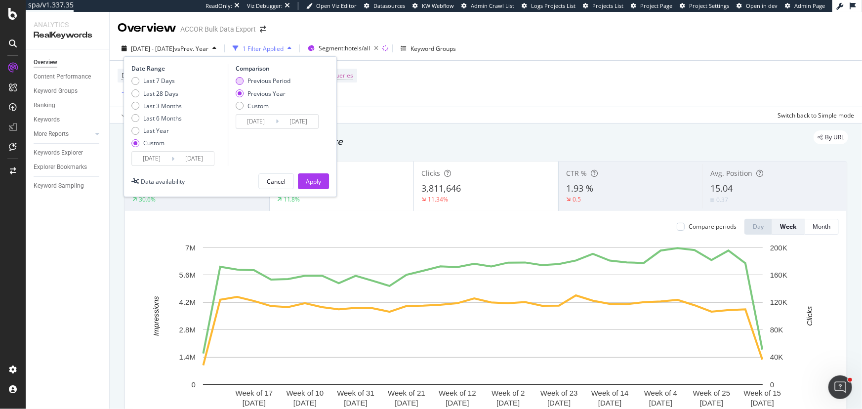
click at [269, 80] on div "Previous Period" at bounding box center [269, 81] width 43 height 8
type input "2024/06/17"
type input "2025/01/31"
click at [317, 182] on div "Apply" at bounding box center [313, 181] width 15 height 8
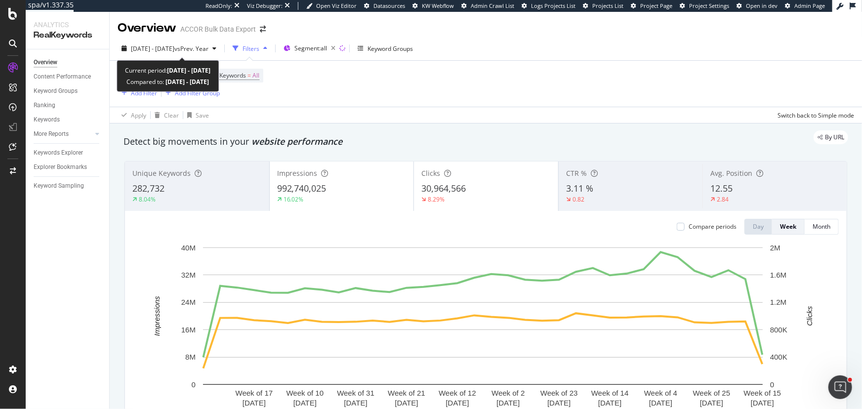
click at [212, 37] on div "[DATE] - [DATE] vs Prev. Year Filters Segment: all Keyword Groups Device = All …" at bounding box center [486, 80] width 752 height 87
click at [208, 49] on span "vs Prev. Year" at bounding box center [191, 48] width 34 height 8
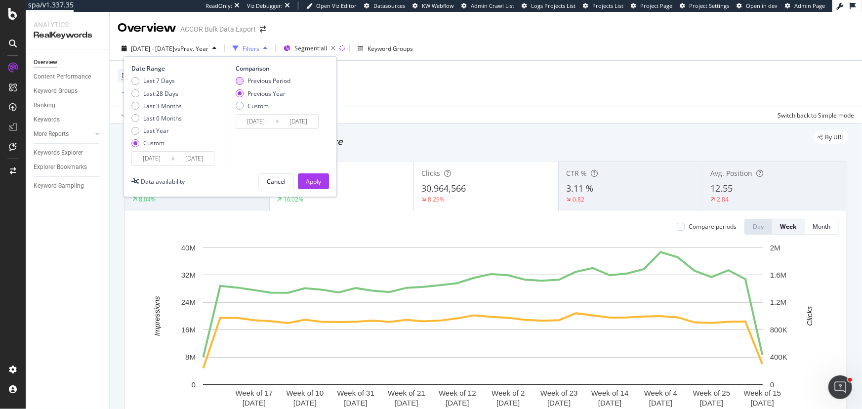
click at [266, 79] on div "Previous Period" at bounding box center [269, 81] width 43 height 8
type input "[DATE]"
click at [316, 179] on div "Apply" at bounding box center [313, 181] width 15 height 8
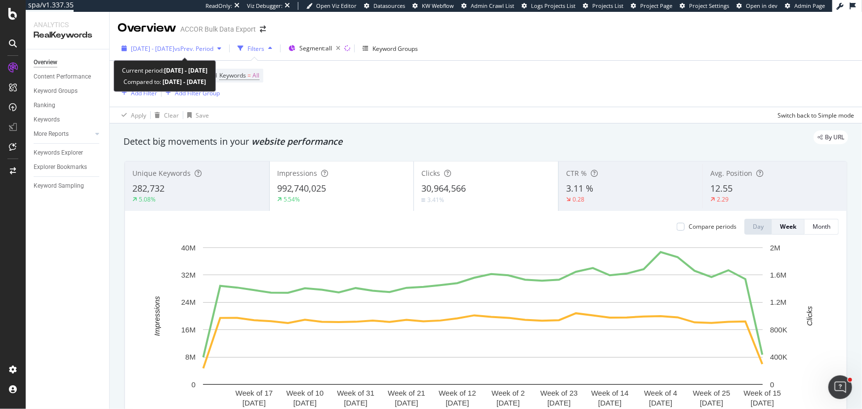
click at [170, 51] on span "[DATE] - [DATE]" at bounding box center [152, 48] width 43 height 8
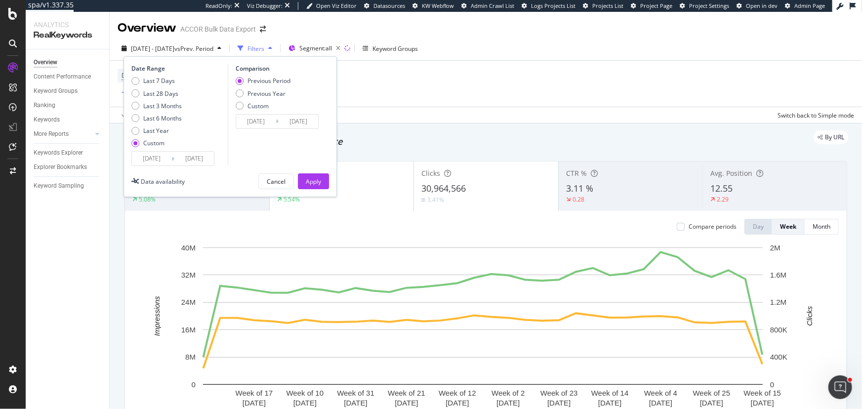
click at [149, 156] on input "[DATE]" at bounding box center [152, 159] width 40 height 14
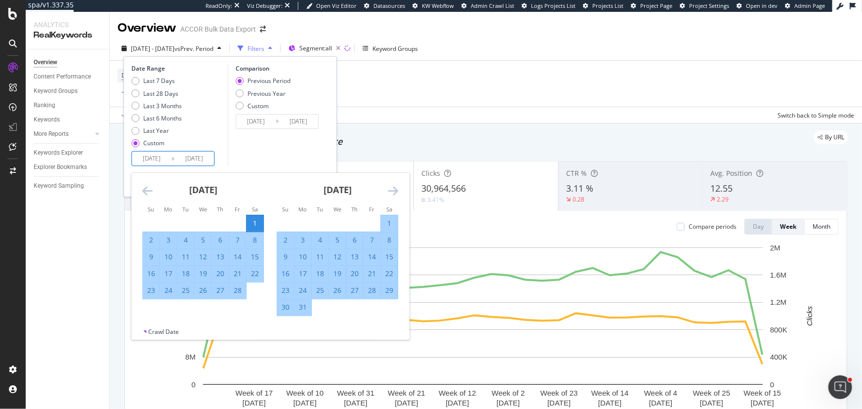
click at [148, 193] on icon "Move backward to switch to the previous month." at bounding box center [147, 191] width 10 height 12
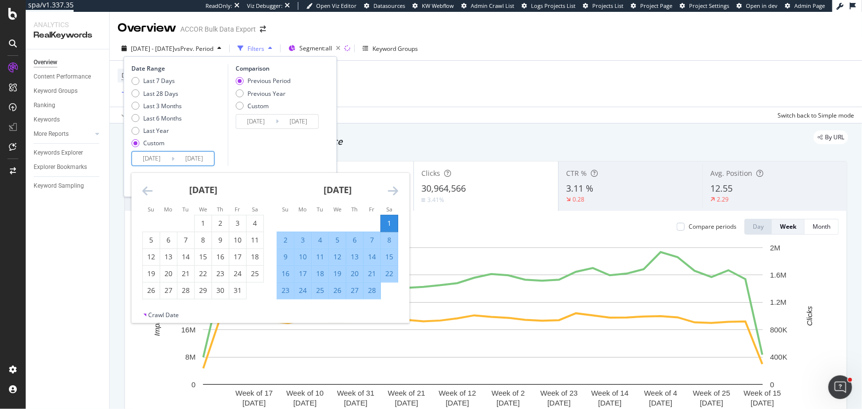
click at [148, 193] on icon "Move backward to switch to the previous month." at bounding box center [147, 191] width 10 height 12
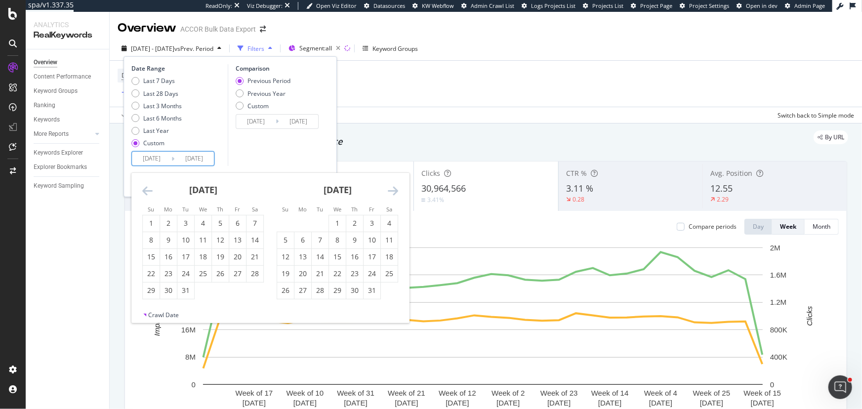
click at [148, 193] on icon "Move backward to switch to the previous month." at bounding box center [147, 191] width 10 height 12
click at [174, 269] on div "18" at bounding box center [168, 274] width 17 height 10
type input "[DATE]"
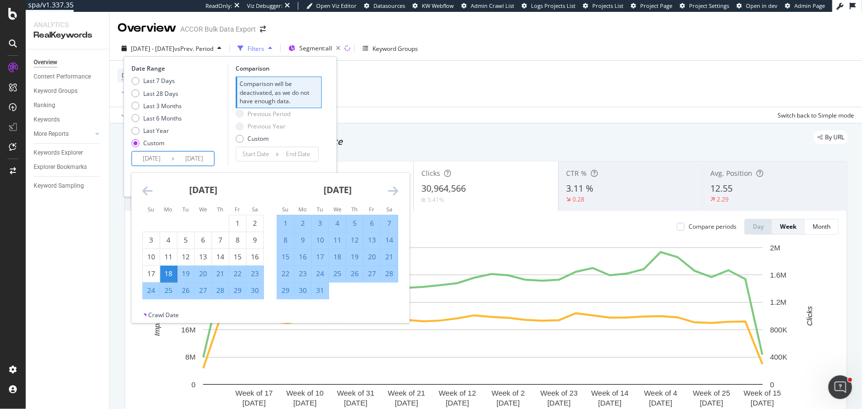
click at [392, 193] on icon "Move forward to switch to the next month." at bounding box center [393, 191] width 10 height 12
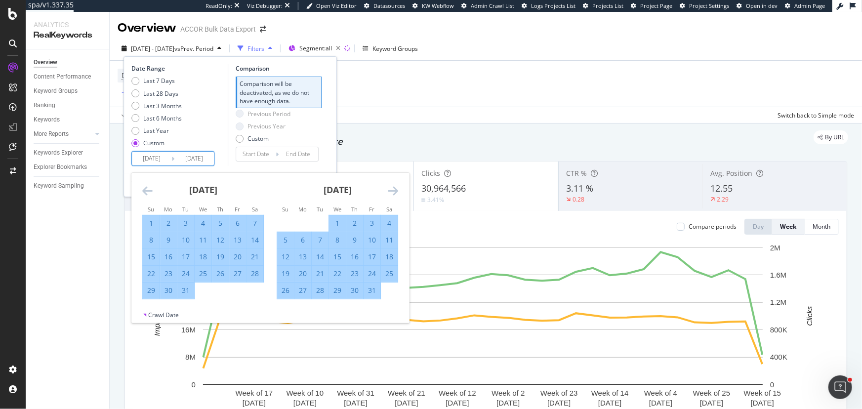
click at [336, 224] on div "1" at bounding box center [337, 223] width 17 height 10
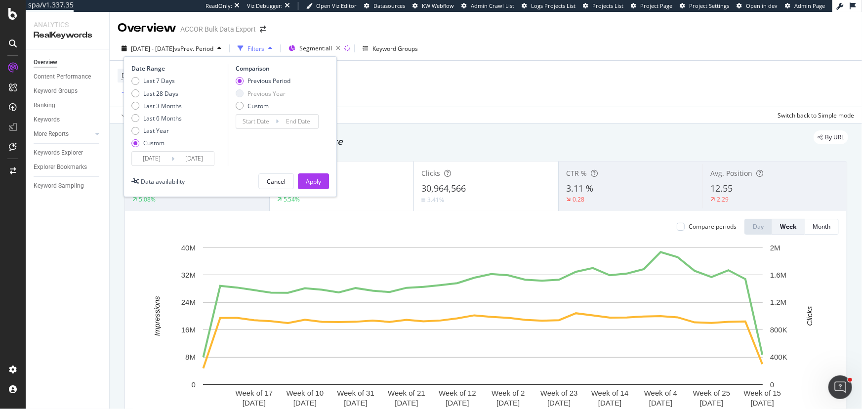
type input "[DATE]"
click at [306, 182] on div "Apply" at bounding box center [313, 181] width 15 height 8
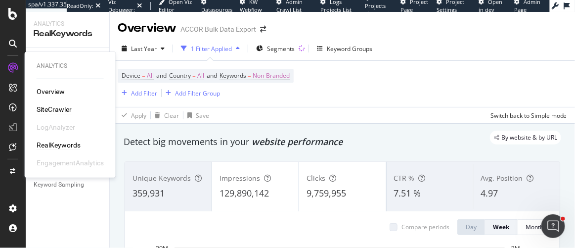
click at [54, 110] on div "SiteCrawler" at bounding box center [54, 109] width 35 height 10
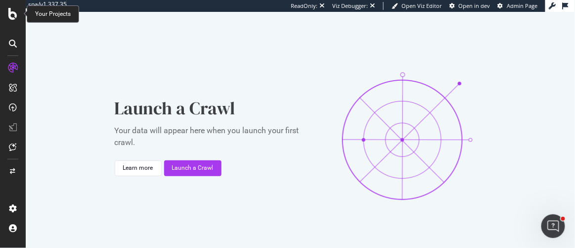
click at [16, 14] on icon at bounding box center [12, 14] width 9 height 12
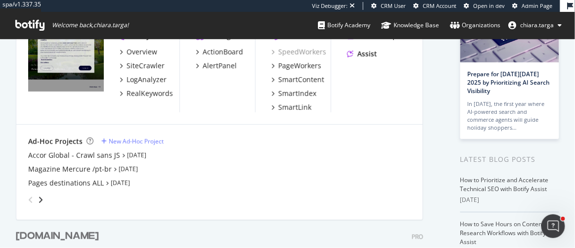
scroll to position [44, 0]
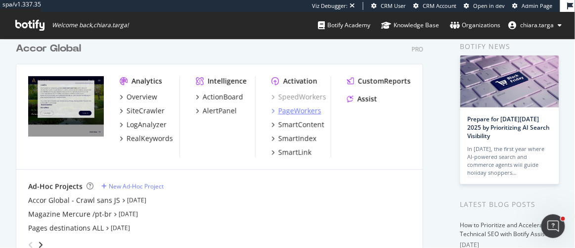
click at [300, 110] on div "PageWorkers" at bounding box center [299, 111] width 43 height 10
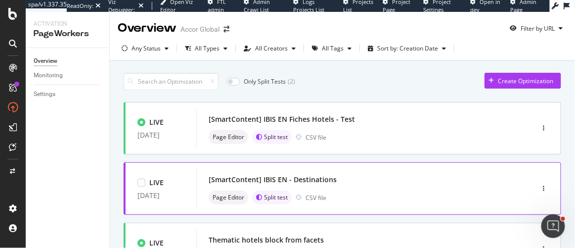
click at [405, 179] on div "[SmartContent] IBIS EN - Destinations" at bounding box center [349, 179] width 283 height 14
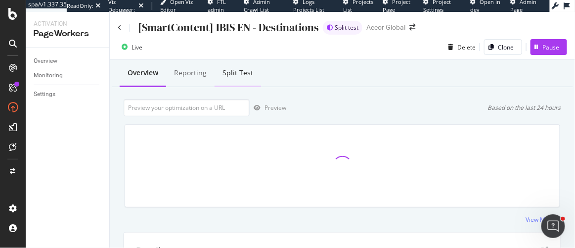
click at [237, 73] on div "Split Test" at bounding box center [237, 73] width 31 height 10
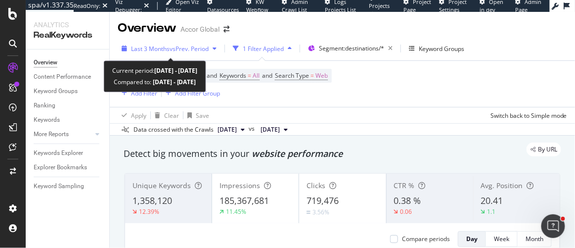
click at [155, 49] on span "Last 3 Months" at bounding box center [150, 48] width 39 height 8
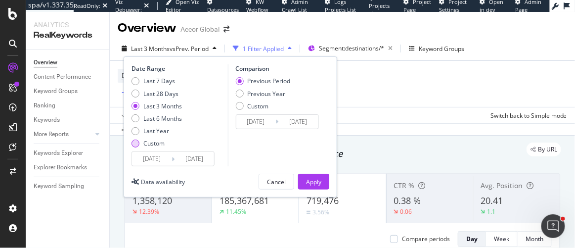
click at [148, 147] on div "Last 7 Days Last 28 Days Last 3 Months Last 6 Months Last Year Custom" at bounding box center [156, 114] width 50 height 75
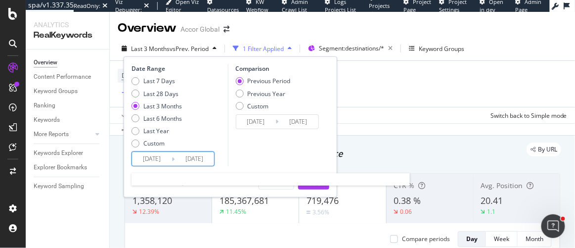
click at [151, 160] on input "[DATE]" at bounding box center [152, 159] width 40 height 14
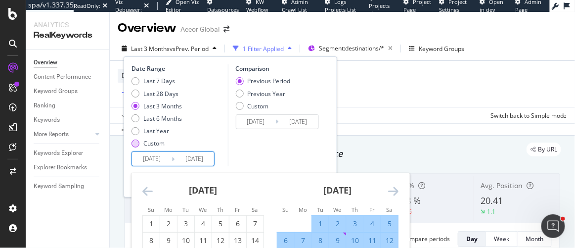
click at [145, 140] on div "Custom" at bounding box center [153, 143] width 21 height 8
type input "[DATE]"
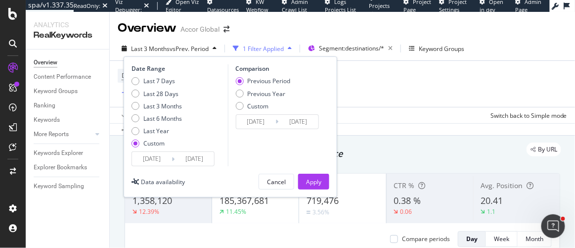
click at [159, 158] on input "2025/08/19" at bounding box center [152, 159] width 40 height 14
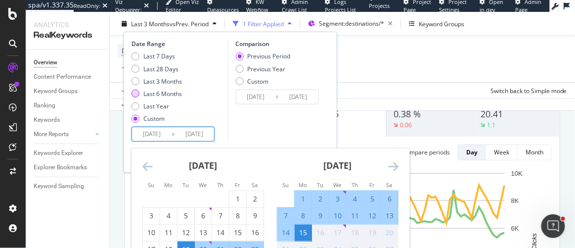
scroll to position [89, 0]
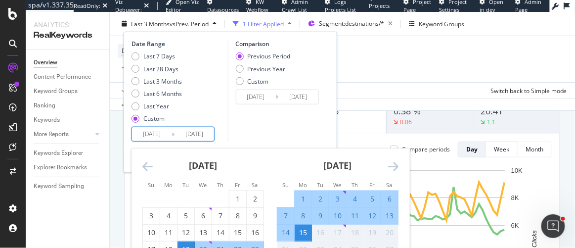
click at [141, 165] on div "August 2025 1 2 3 4 5 6 7 8 9 10 11 12 13 14 15 16 17 18 19 20 21 22 23 24 25 2…" at bounding box center [203, 219] width 134 height 143
click at [145, 165] on icon "Move backward to switch to the previous month." at bounding box center [147, 166] width 10 height 12
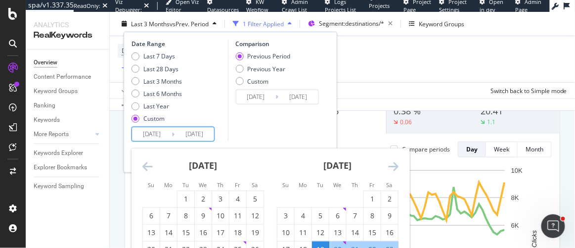
click at [145, 165] on icon "Move backward to switch to the previous month." at bounding box center [147, 166] width 10 height 12
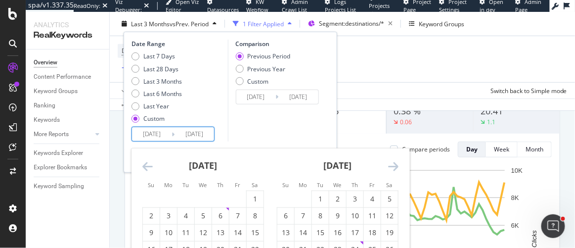
click at [145, 165] on icon "Move backward to switch to the previous month." at bounding box center [147, 166] width 10 height 12
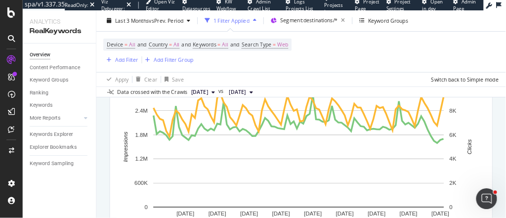
scroll to position [177, 0]
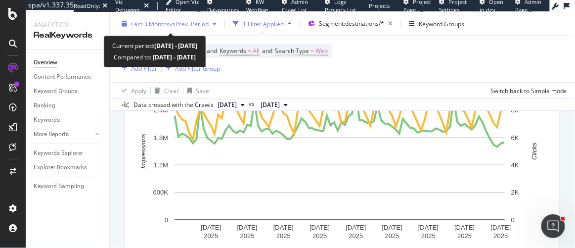
click at [204, 20] on span "vs Prev. Period" at bounding box center [188, 23] width 39 height 8
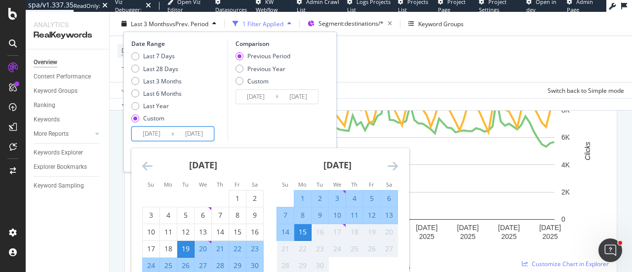
drag, startPoint x: 147, startPoint y: 131, endPoint x: 166, endPoint y: 132, distance: 18.8
click at [166, 132] on input "2025/08/19" at bounding box center [152, 134] width 40 height 14
type input "2025/08/19"
type input "2024/01/21"
type input "2024/11/17"
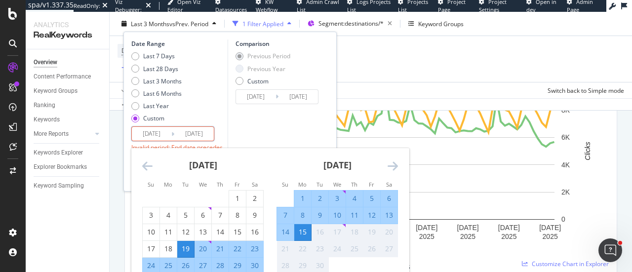
type input "2024/11/18"
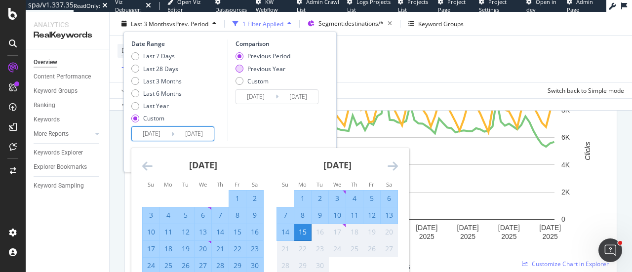
click at [286, 71] on div "Previous Year" at bounding box center [263, 68] width 55 height 8
type input "2023/11/20"
type input "2024/09/16"
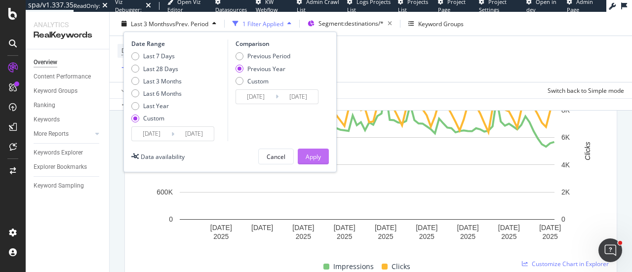
click at [319, 161] on div "Apply" at bounding box center [313, 156] width 15 height 15
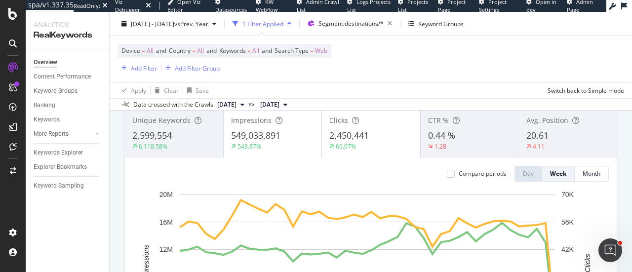
scroll to position [49, 0]
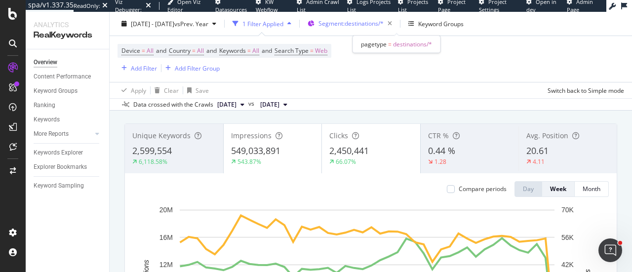
click at [384, 26] on span "Segment: destinations/*" at bounding box center [351, 23] width 65 height 8
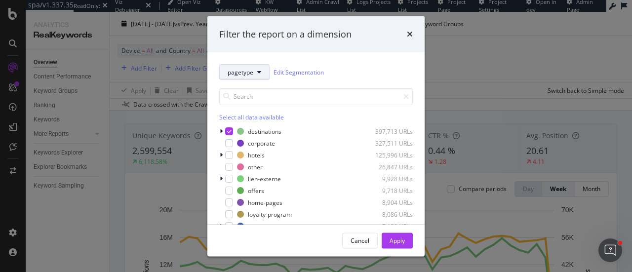
click at [227, 78] on button "pagetype" at bounding box center [244, 72] width 50 height 16
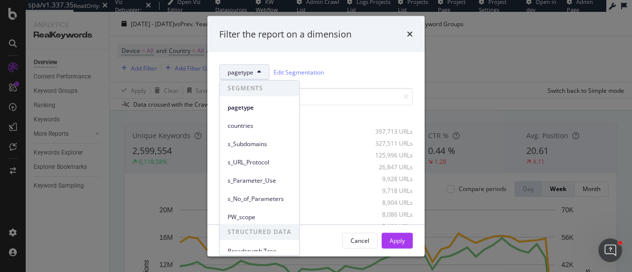
click at [227, 78] on button "pagetype" at bounding box center [244, 72] width 50 height 16
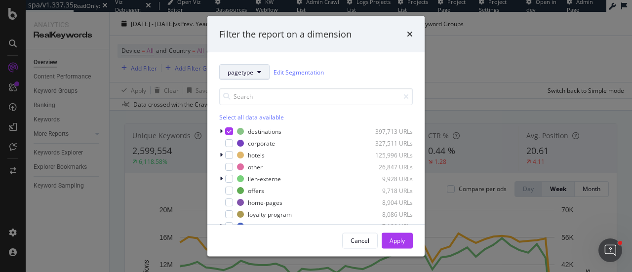
click at [227, 78] on button "pagetype" at bounding box center [244, 72] width 50 height 16
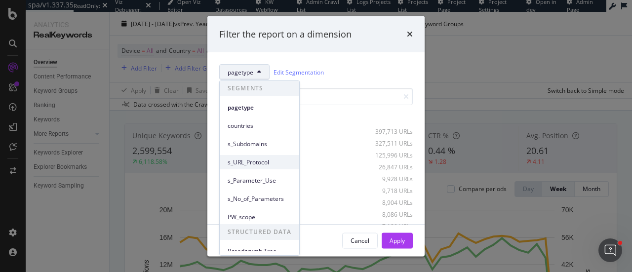
scroll to position [6, 0]
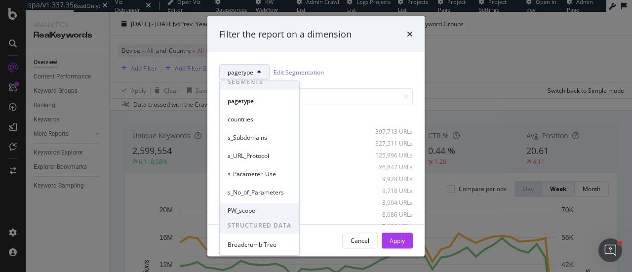
click at [254, 211] on span "PW_scope" at bounding box center [260, 211] width 64 height 9
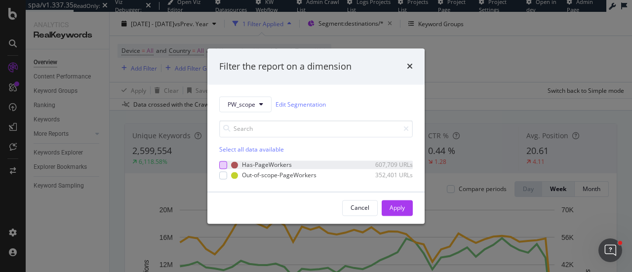
click at [220, 167] on div "modal" at bounding box center [223, 165] width 8 height 8
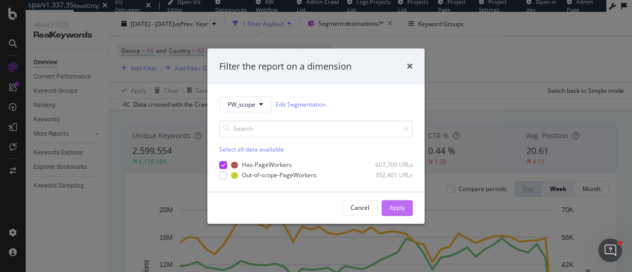
click at [397, 211] on div "Apply" at bounding box center [397, 208] width 15 height 8
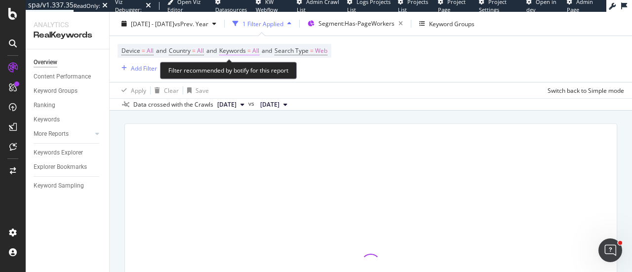
click at [242, 54] on span "Keywords" at bounding box center [232, 50] width 27 height 8
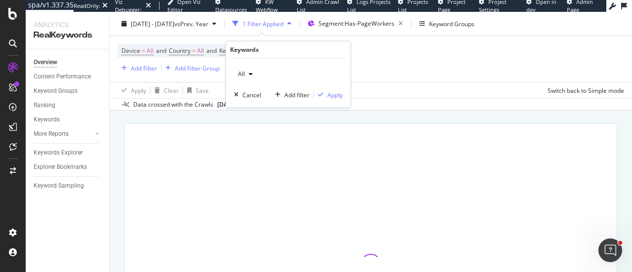
click at [260, 76] on div "All" at bounding box center [288, 74] width 109 height 16
click at [250, 74] on icon "button" at bounding box center [251, 74] width 4 height 6
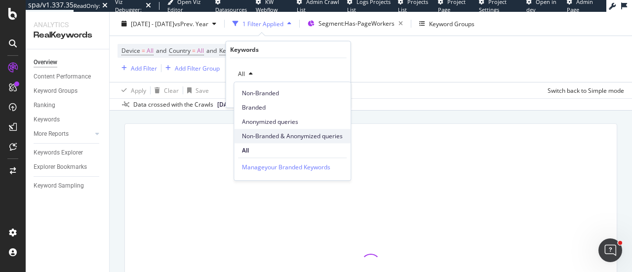
click at [281, 136] on span "Non-Branded & Anonymized queries" at bounding box center [292, 136] width 101 height 9
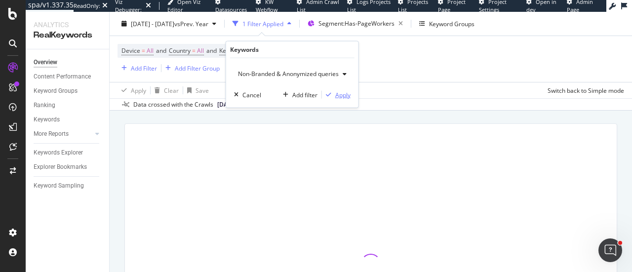
click at [346, 90] on div "Apply" at bounding box center [342, 94] width 15 height 8
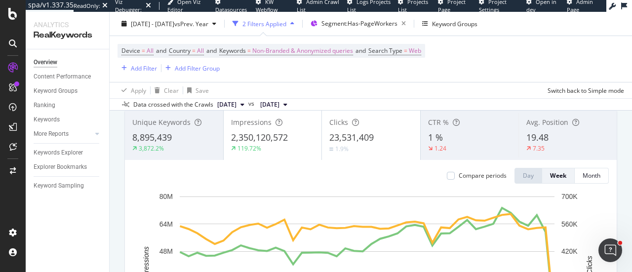
scroll to position [49, 0]
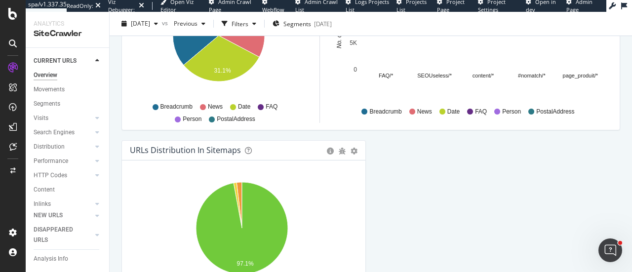
scroll to position [1170, 0]
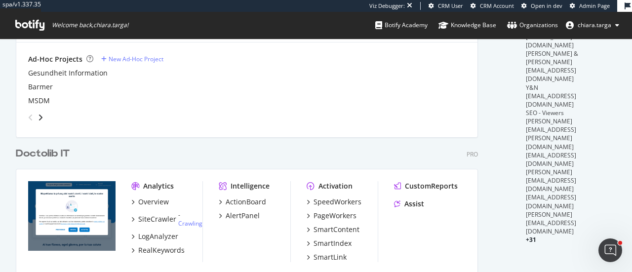
scroll to position [412, 0]
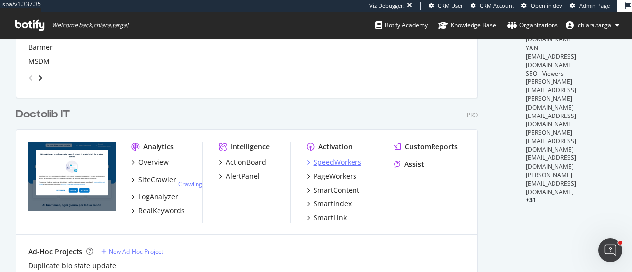
click at [356, 163] on div "SpeedWorkers" at bounding box center [338, 163] width 48 height 10
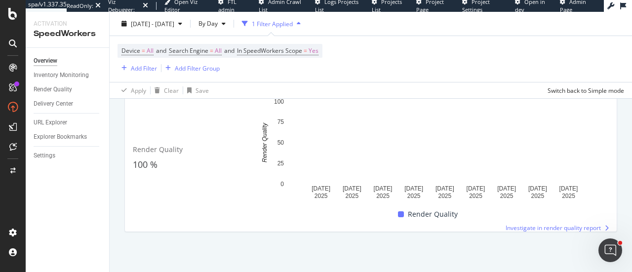
scroll to position [888, 0]
